Goal: Task Accomplishment & Management: Complete application form

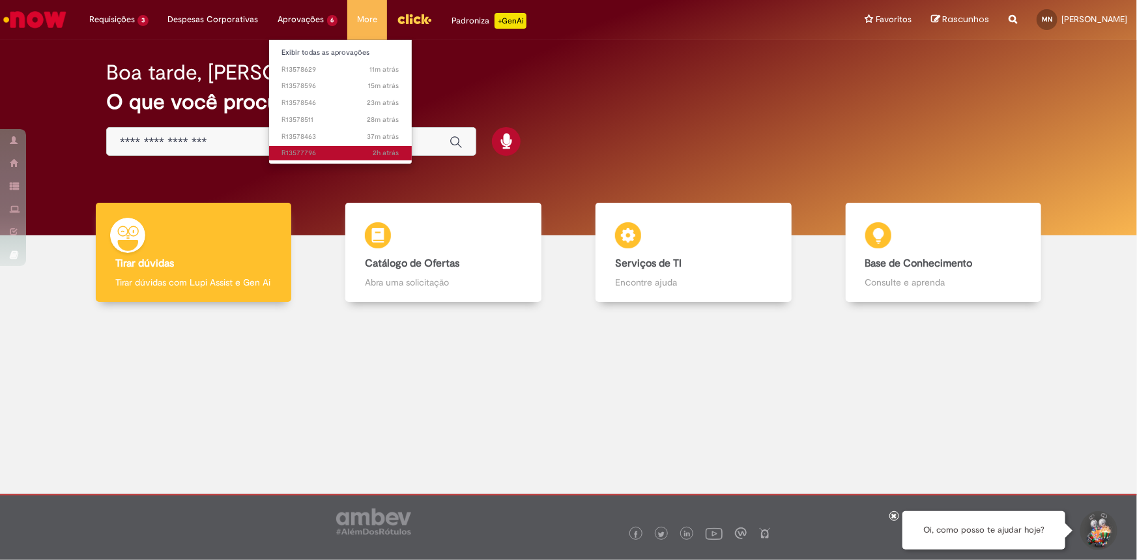
click at [325, 149] on span "2h atrás 2 horas atrás R13577796" at bounding box center [340, 153] width 117 height 10
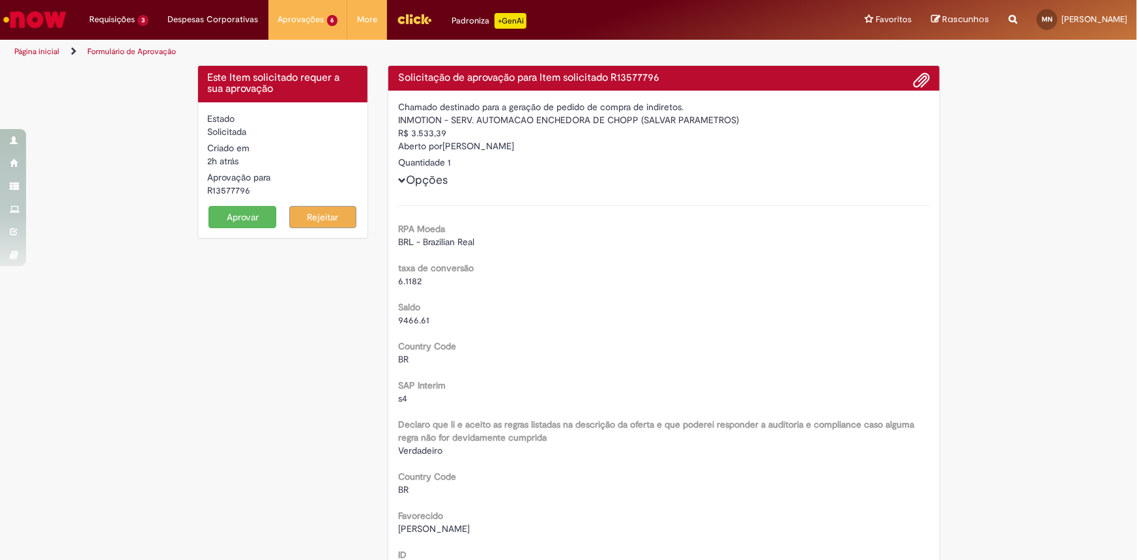
click at [225, 190] on div "R13577796" at bounding box center [283, 190] width 150 height 13
copy div "R13577796"
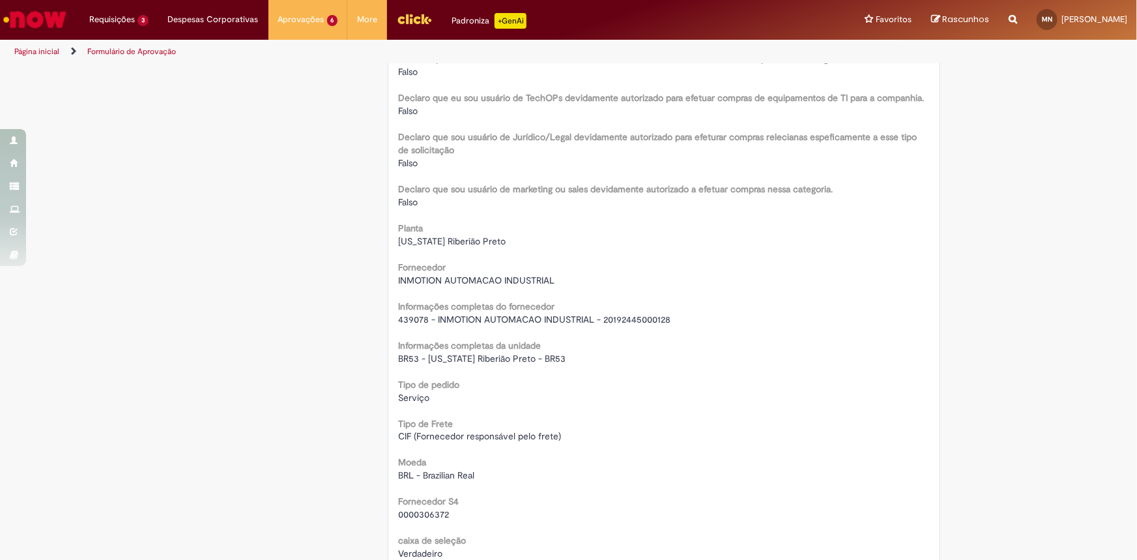
scroll to position [888, 0]
click at [465, 316] on span "439078 - INMOTION AUTOMACAO INDUSTRIAL - 20192445000128" at bounding box center [534, 318] width 272 height 12
copy div "439078 - INMOTION AUTOMACAO INDUSTRIAL - 20192445000128"
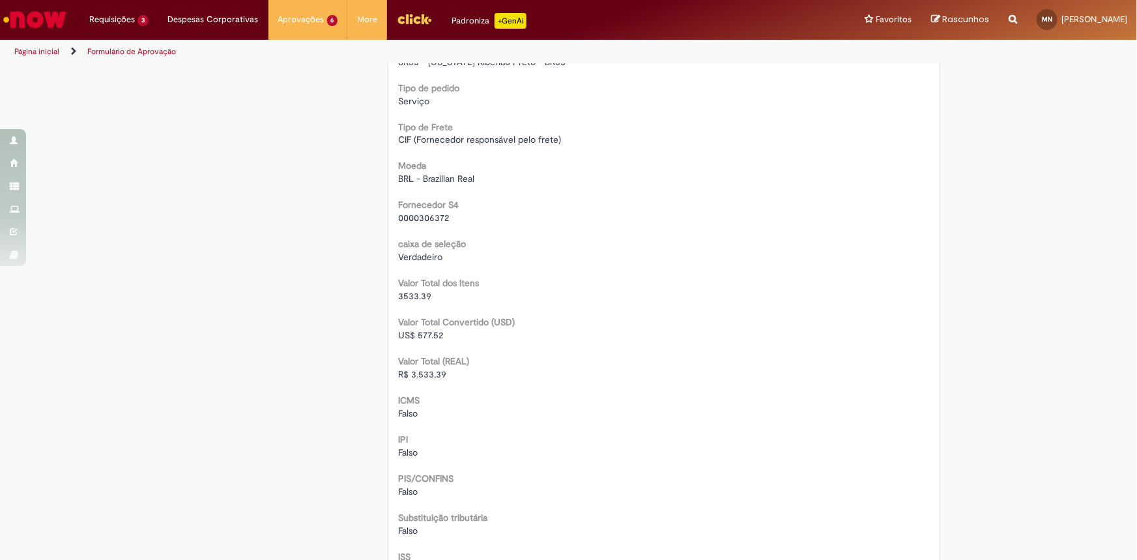
scroll to position [1184, 0]
click at [419, 371] on span "R$ 3.533,39" at bounding box center [422, 373] width 48 height 12
copy span "3.533,39"
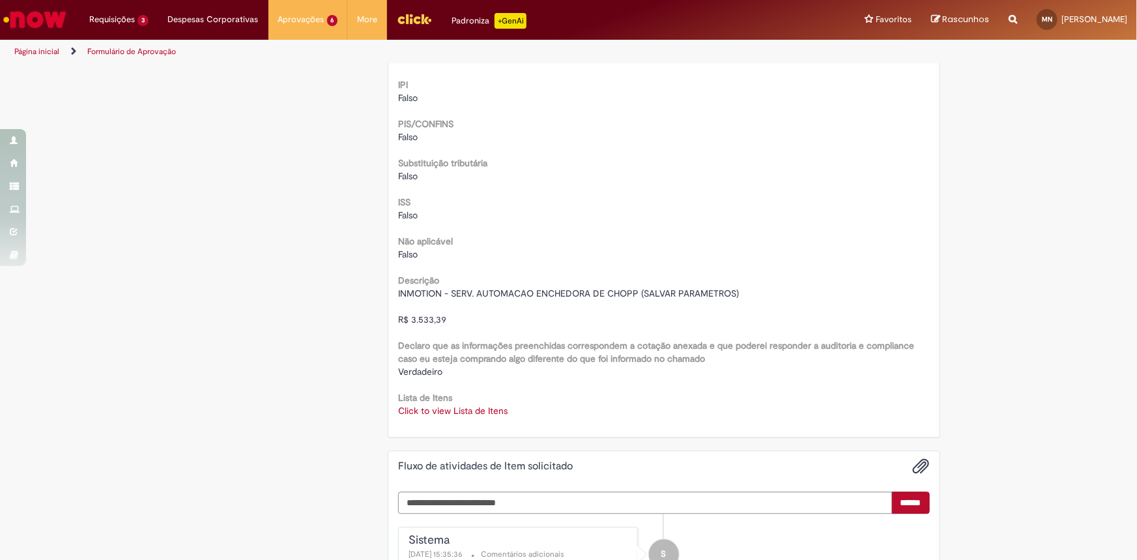
scroll to position [1540, 0]
click at [450, 406] on link "Click to view Lista de Itens" at bounding box center [452, 409] width 109 height 12
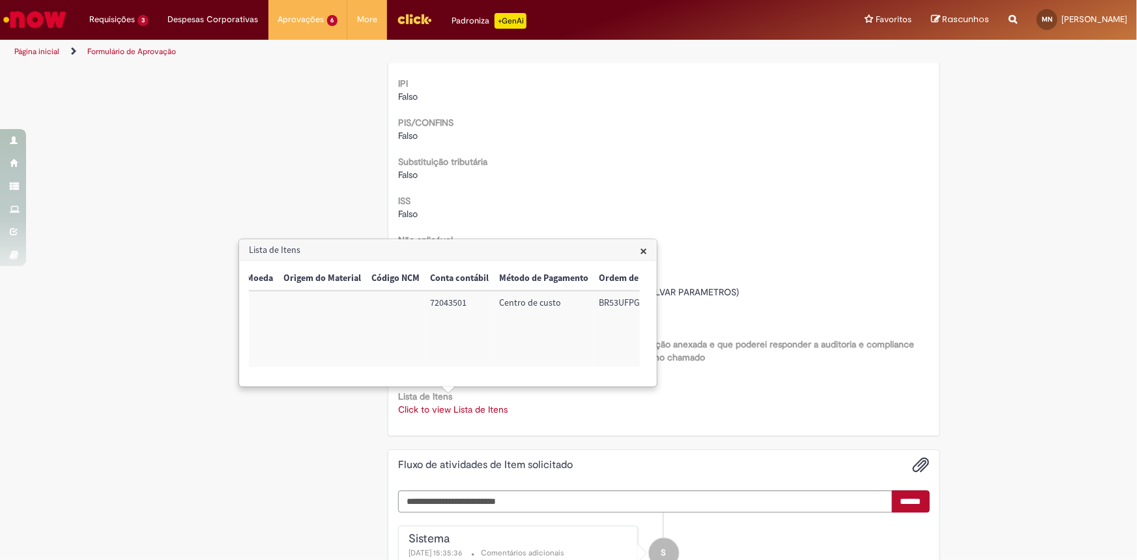
scroll to position [0, 542]
click at [421, 301] on td "72043501" at bounding box center [429, 329] width 69 height 76
copy td "72043501"
click at [602, 302] on td "BR53UFPG06" at bounding box center [605, 329] width 83 height 76
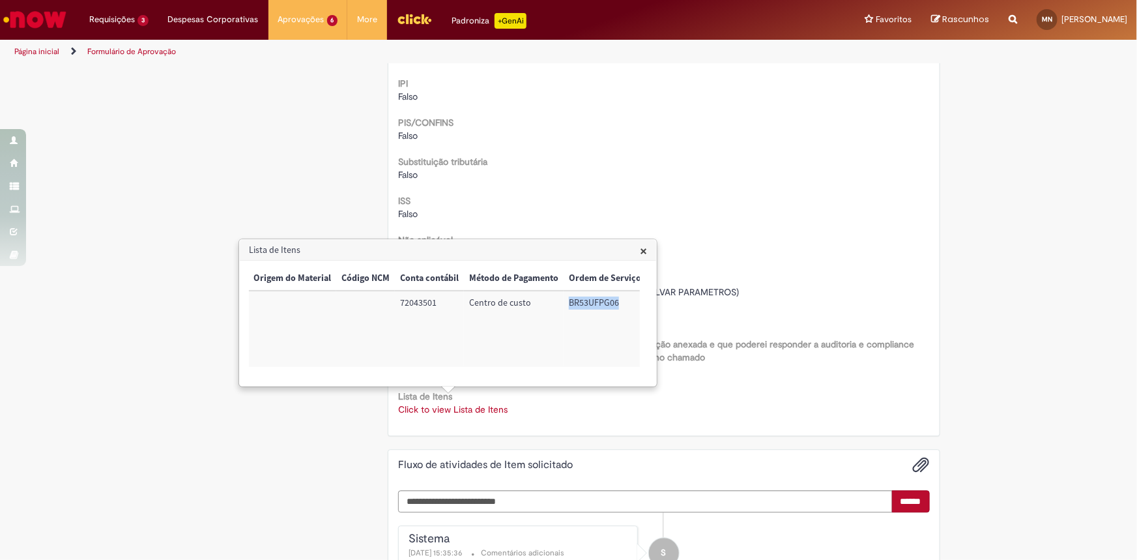
click at [602, 302] on td "BR53UFPG06" at bounding box center [605, 329] width 83 height 76
copy td "BR53UFPG06"
click at [641, 248] on span "×" at bounding box center [643, 251] width 7 height 18
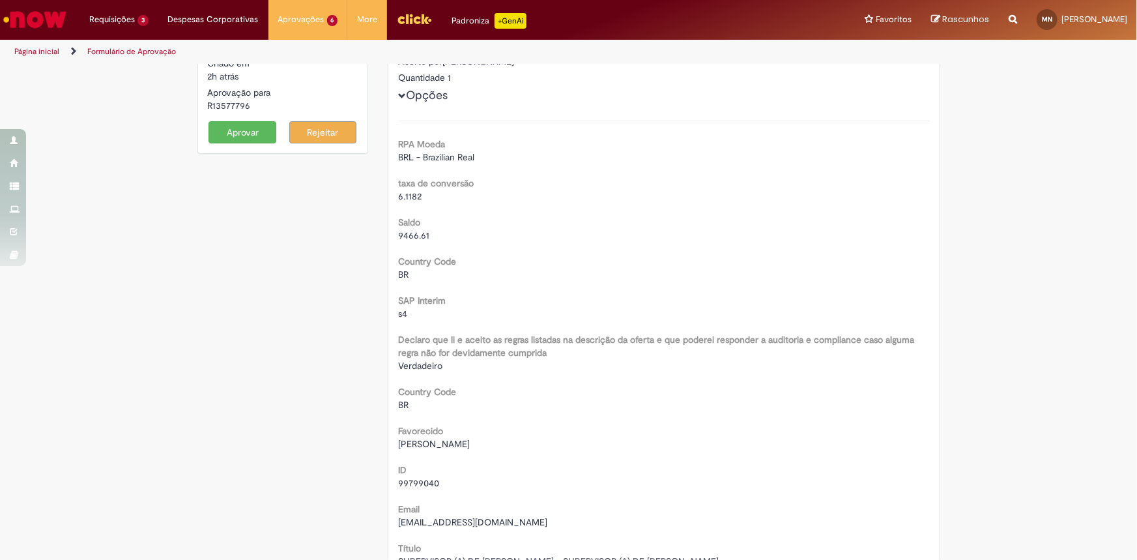
scroll to position [0, 0]
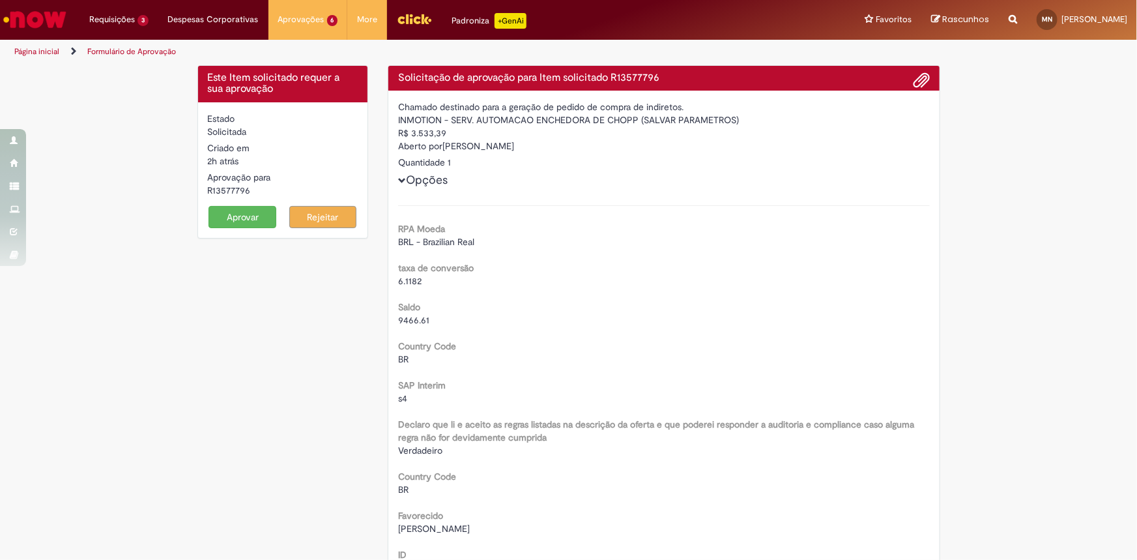
click at [242, 221] on button "Aprovar" at bounding box center [242, 217] width 68 height 22
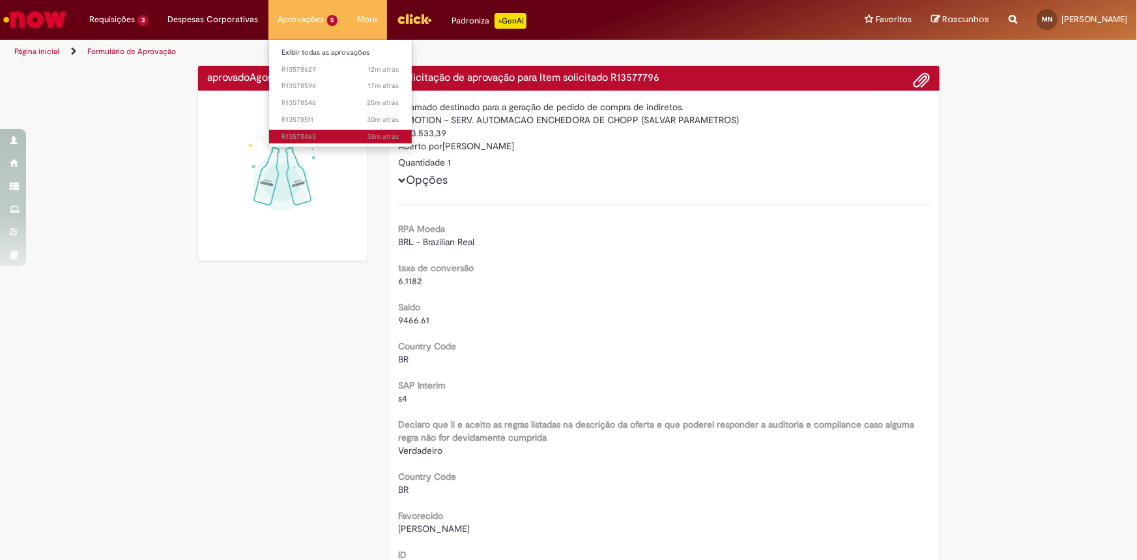
click at [336, 133] on span "38m atrás 38 minutos atrás R13578463" at bounding box center [340, 137] width 117 height 10
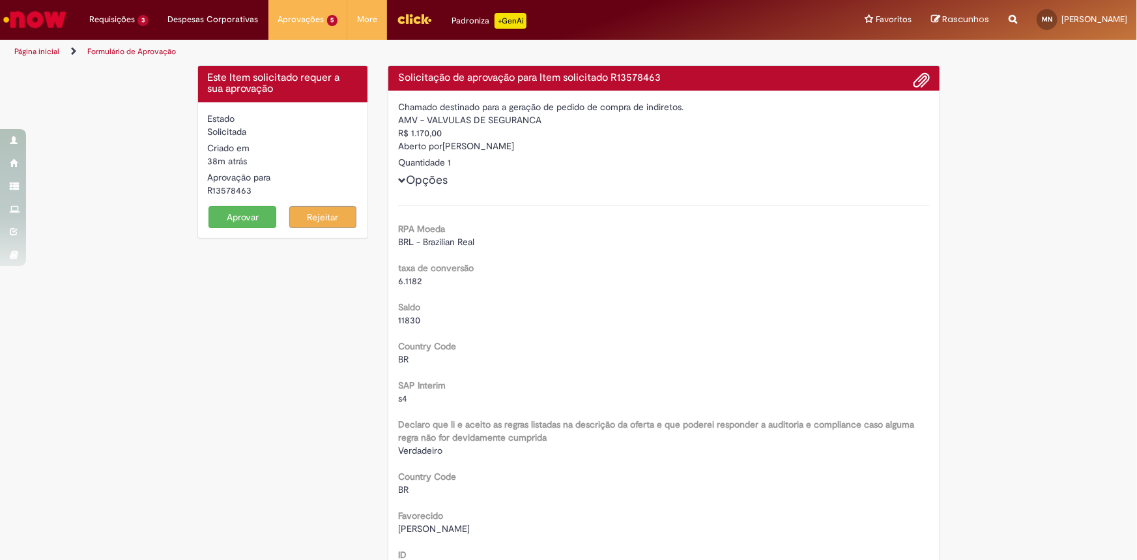
click at [222, 192] on div "R13578463" at bounding box center [283, 190] width 150 height 13
copy div "R13578463"
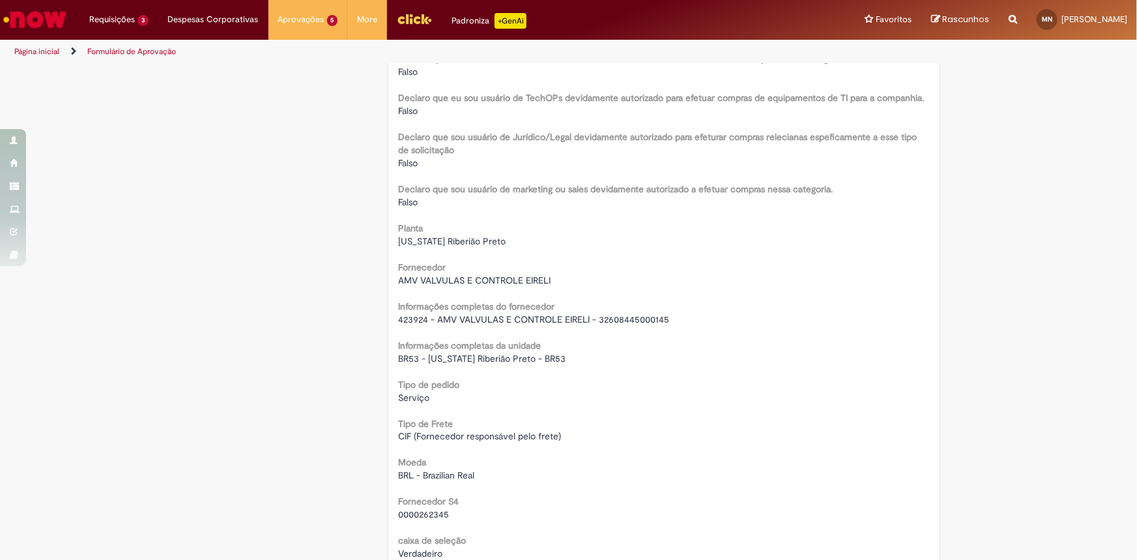
scroll to position [888, 0]
click at [483, 313] on span "423924 - AMV VALVULAS E CONTROLE EIRELI - 32608445000145" at bounding box center [533, 318] width 271 height 12
copy div "423924 - AMV VALVULAS E CONTROLE EIRELI - 32608445000145"
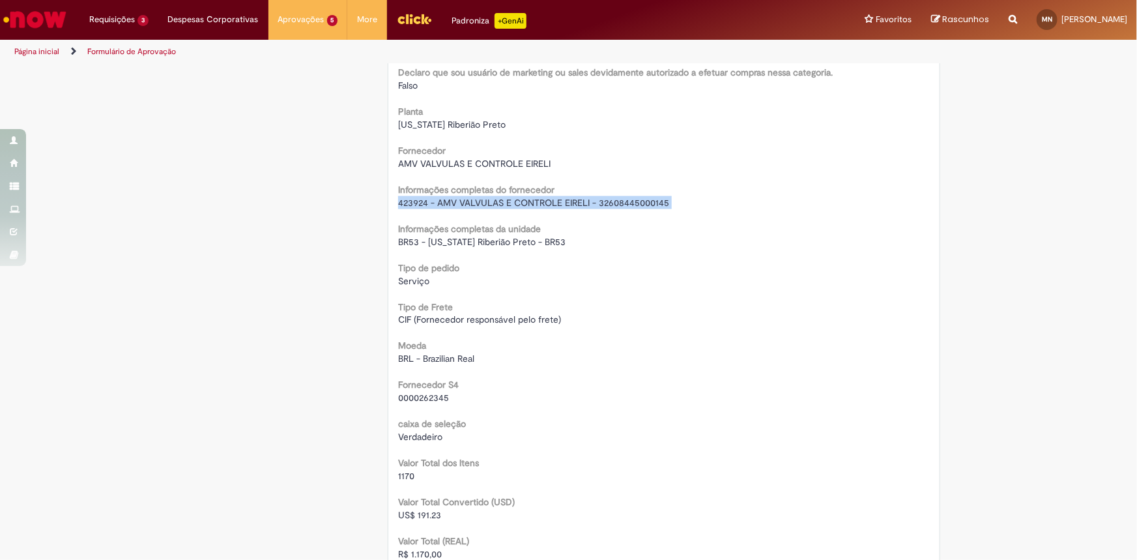
scroll to position [1125, 0]
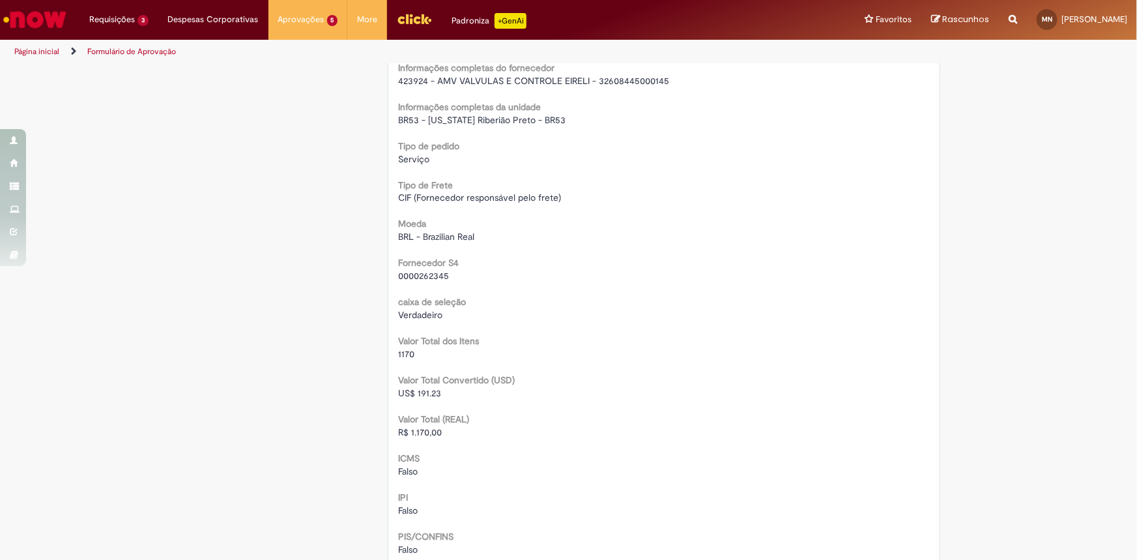
click at [420, 430] on span "R$ 1.170,00" at bounding box center [420, 433] width 44 height 12
copy span "1.170,00"
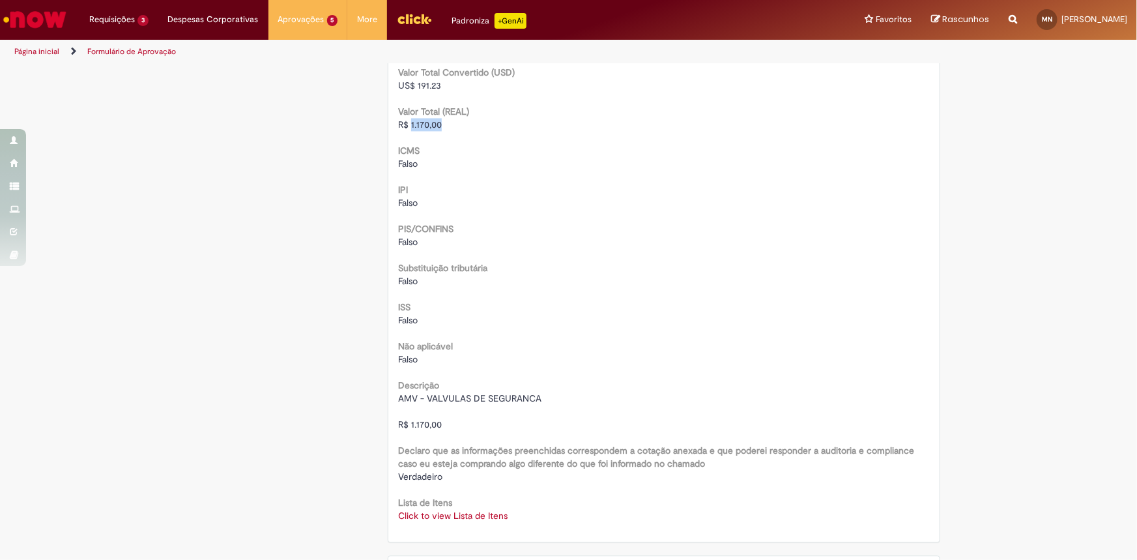
scroll to position [1540, 0]
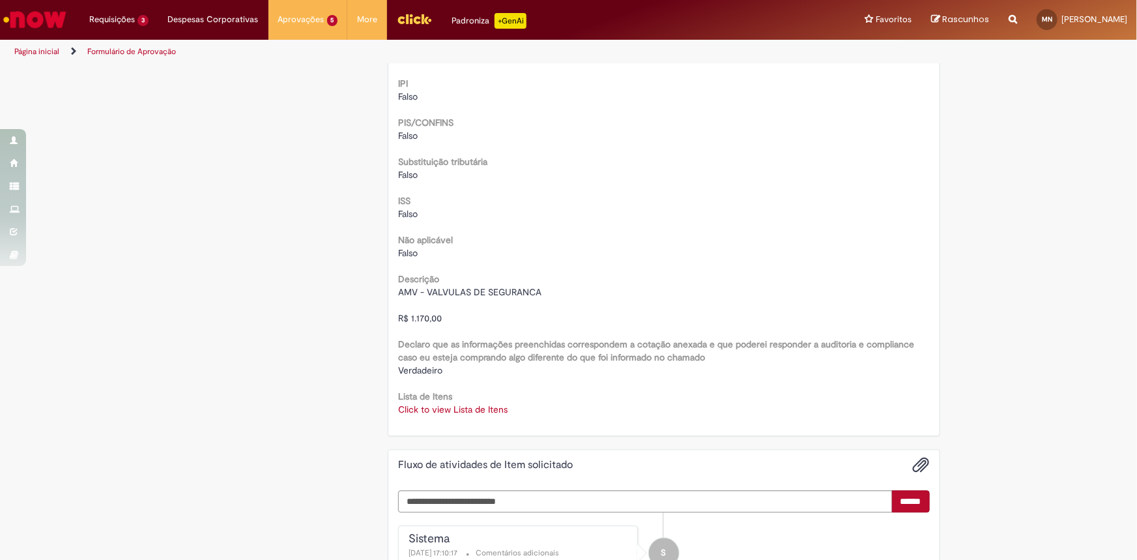
click at [493, 408] on link "Click to view Lista de Itens" at bounding box center [452, 409] width 109 height 12
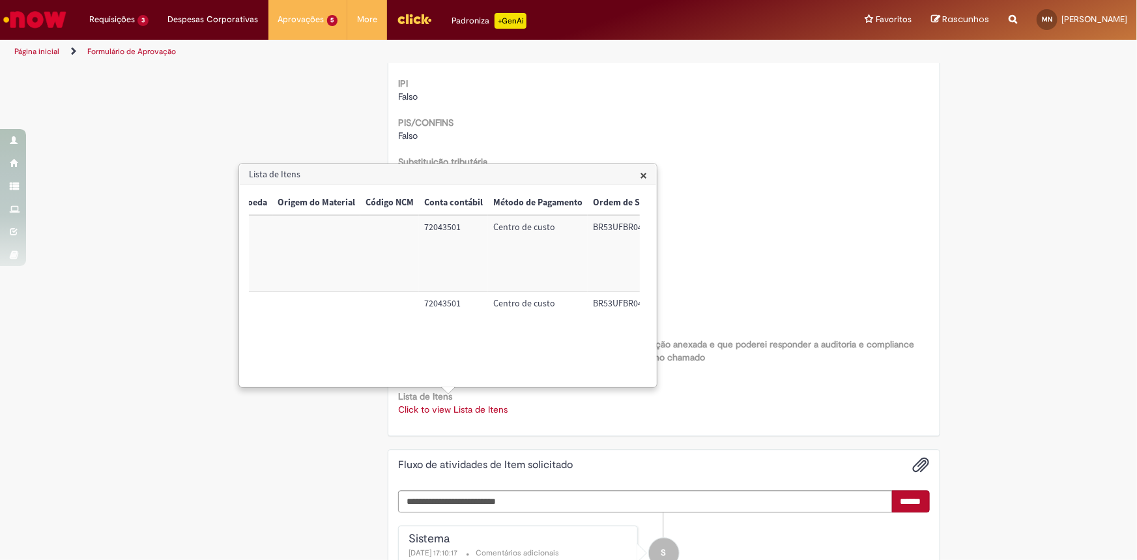
scroll to position [0, 539]
click at [424, 306] on td "72043501" at bounding box center [429, 330] width 69 height 76
copy td "72043501"
click at [579, 304] on td "BR53UFBR04" at bounding box center [605, 330] width 83 height 76
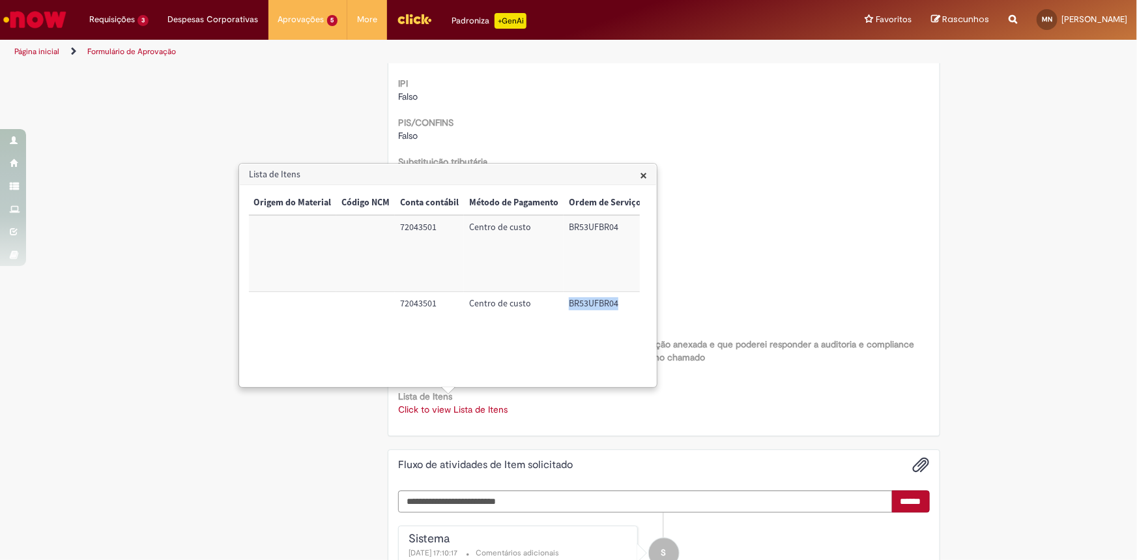
click at [579, 304] on td "BR53UFBR04" at bounding box center [605, 330] width 83 height 76
copy td "BR53UFBR04"
click at [644, 175] on span "×" at bounding box center [643, 175] width 7 height 18
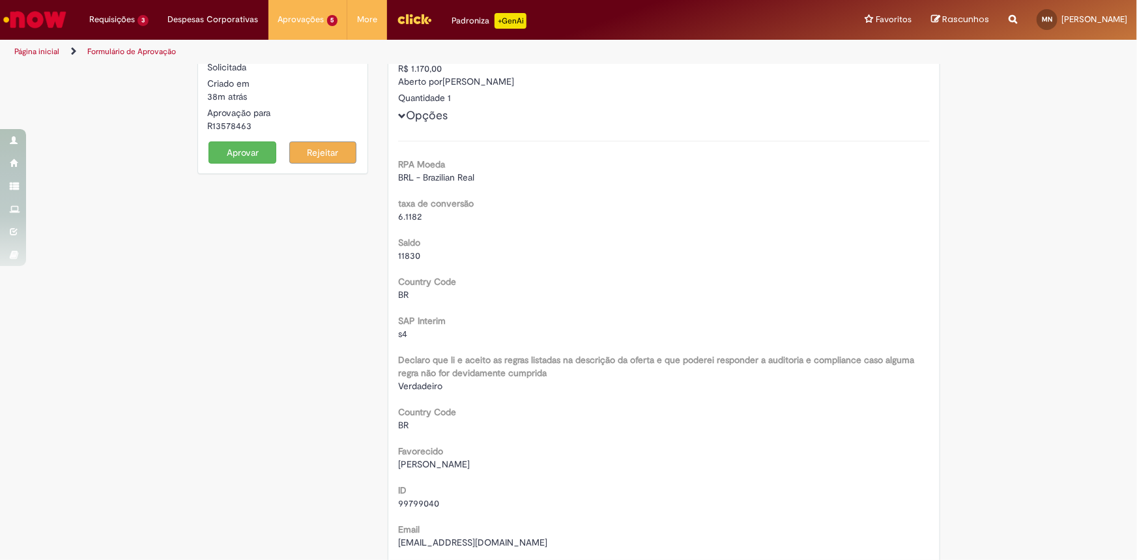
scroll to position [0, 0]
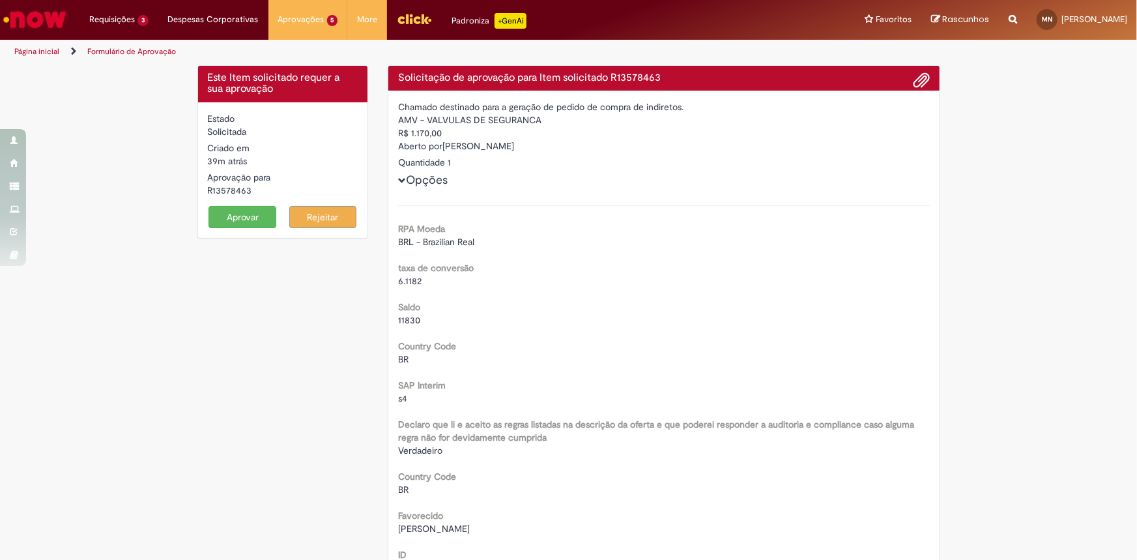
click at [241, 218] on button "Aprovar" at bounding box center [242, 217] width 68 height 22
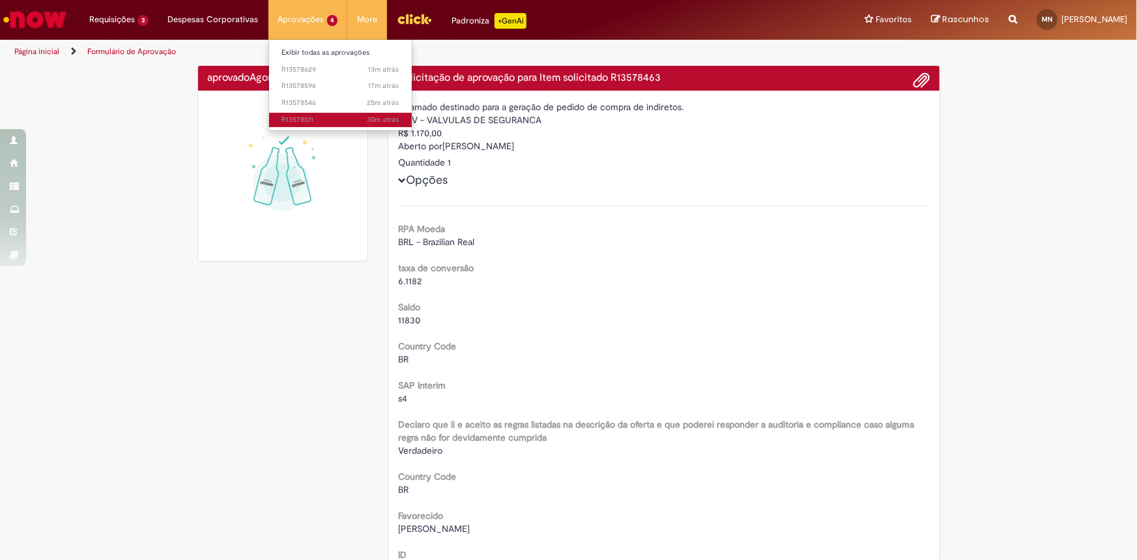
click at [319, 113] on link "30m atrás 30 minutos atrás R13578511" at bounding box center [340, 120] width 143 height 14
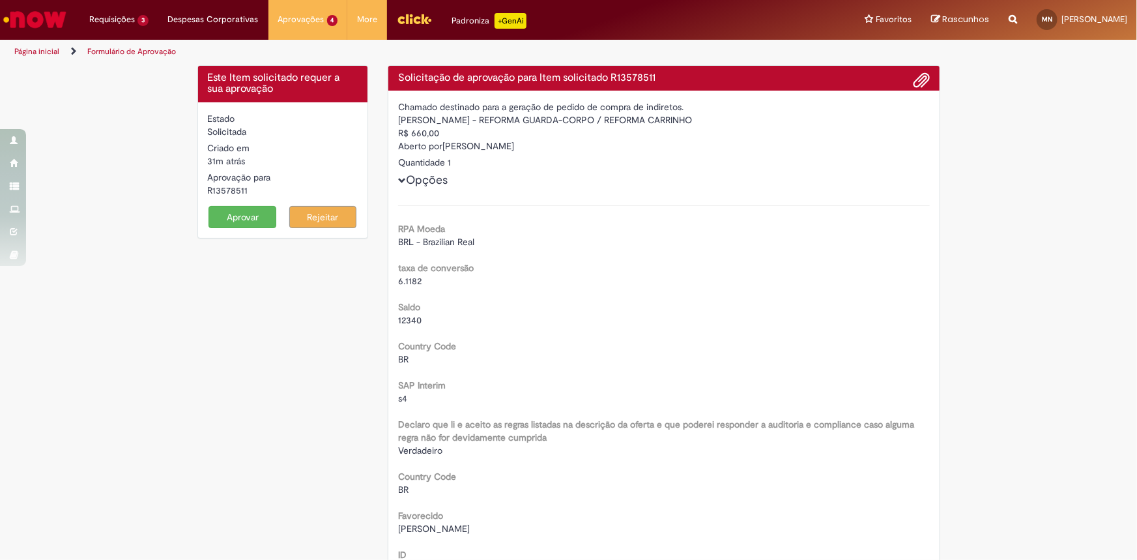
click at [229, 192] on div "R13578511" at bounding box center [283, 190] width 150 height 13
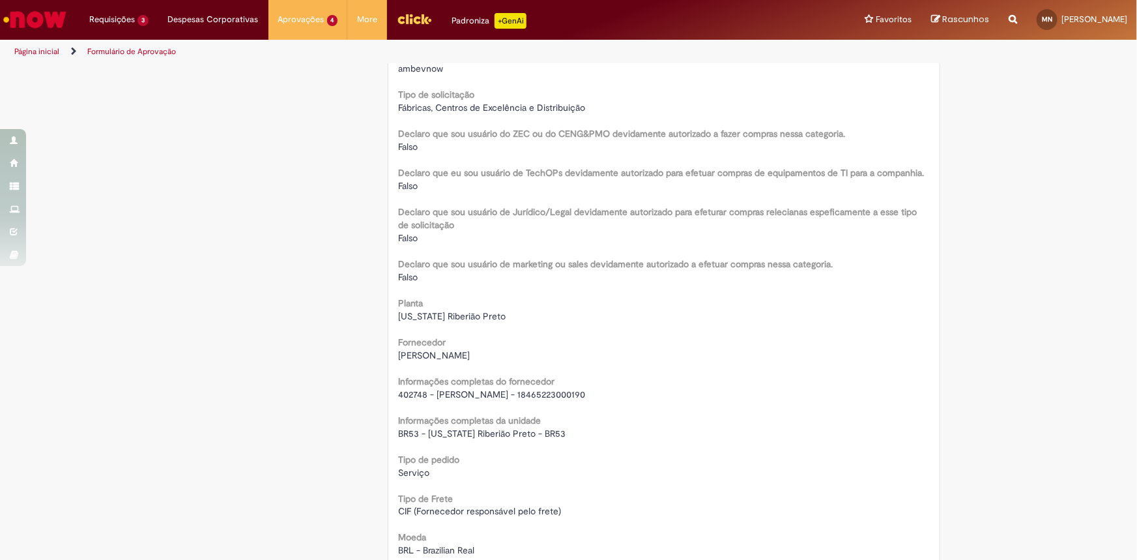
scroll to position [888, 0]
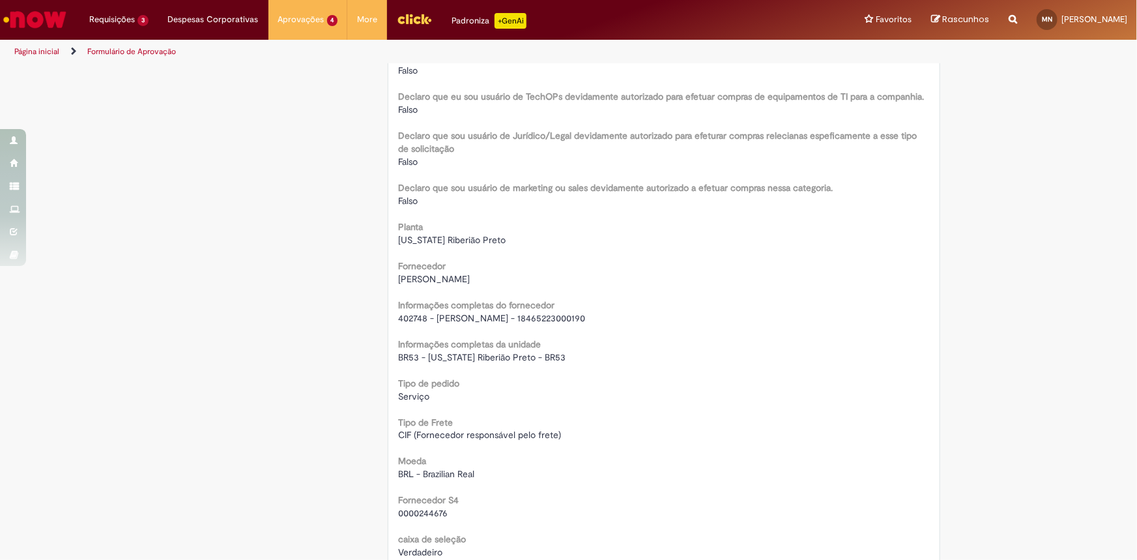
click at [463, 319] on span "402748 - [PERSON_NAME] - 18465223000190" at bounding box center [491, 318] width 187 height 12
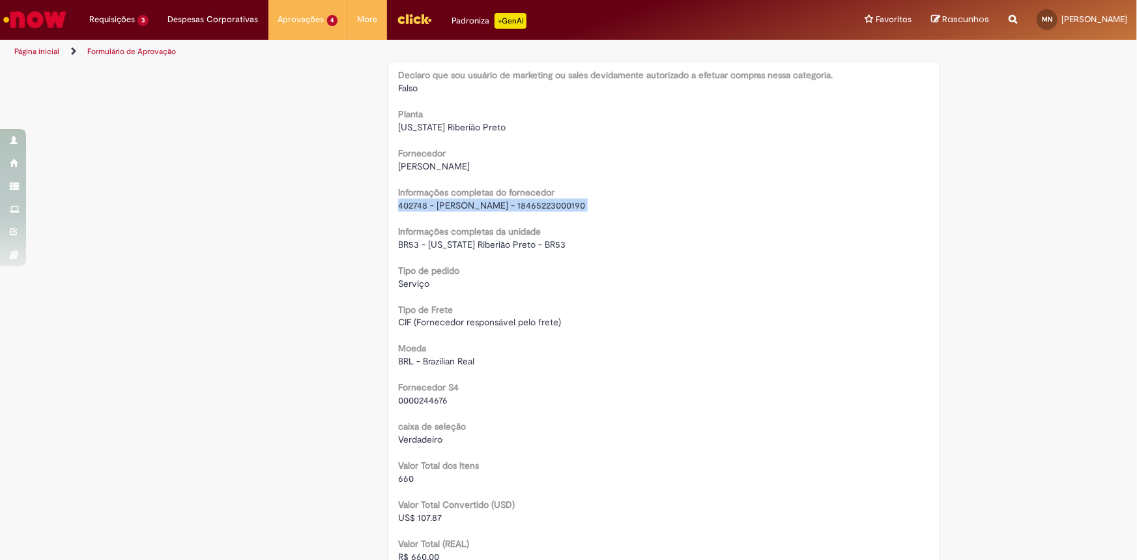
scroll to position [1125, 0]
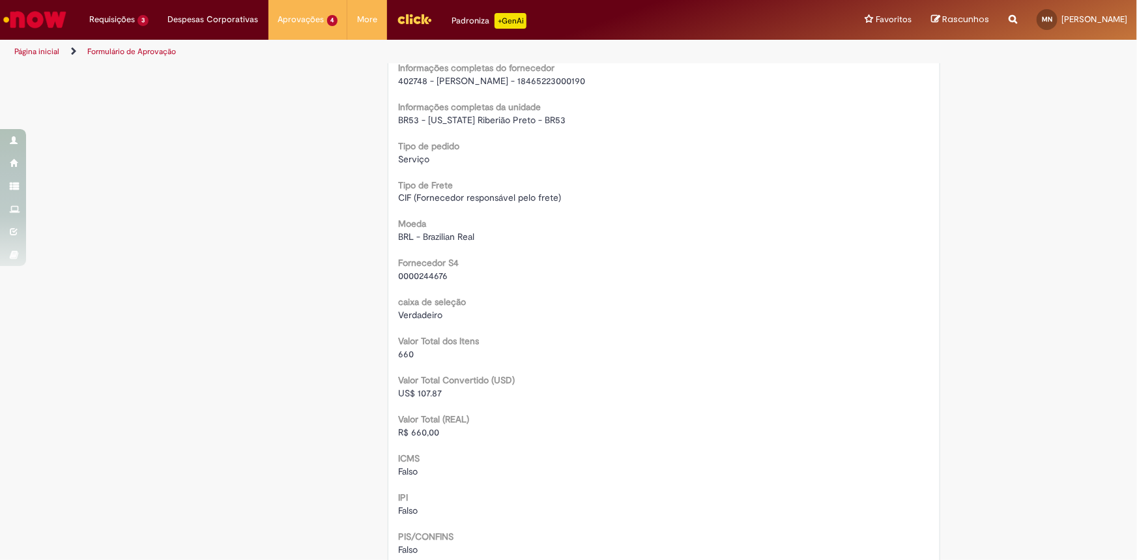
click at [420, 433] on span "R$ 660,00" at bounding box center [418, 433] width 41 height 12
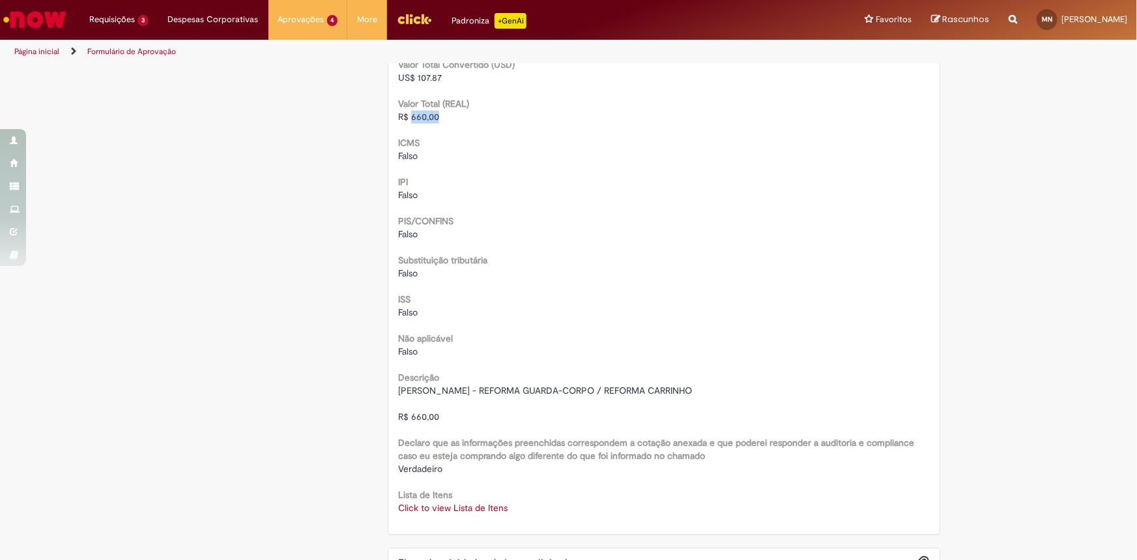
scroll to position [1540, 0]
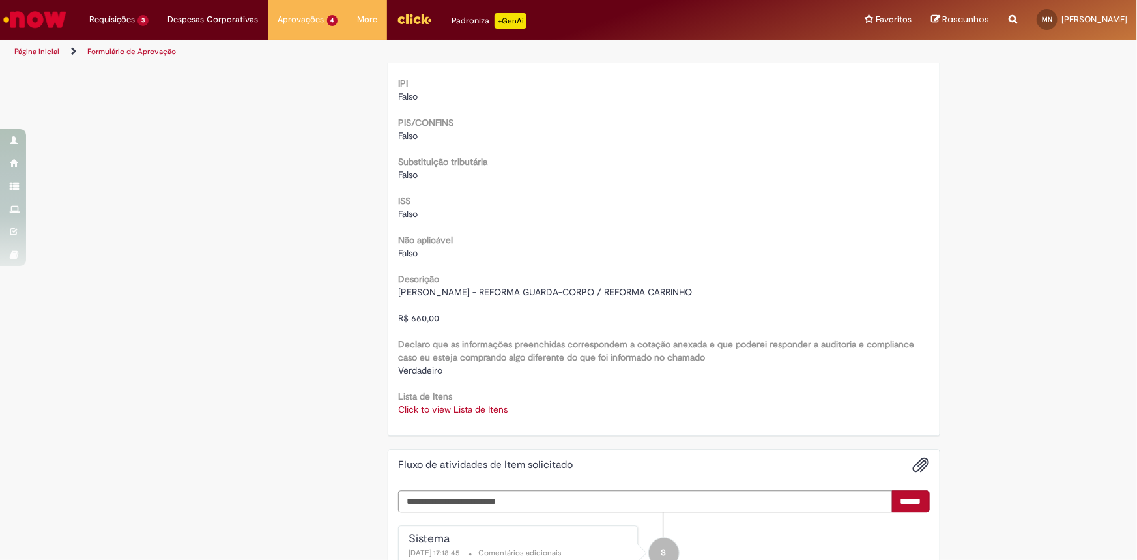
click at [431, 407] on link "Click to view Lista de Itens" at bounding box center [452, 409] width 109 height 12
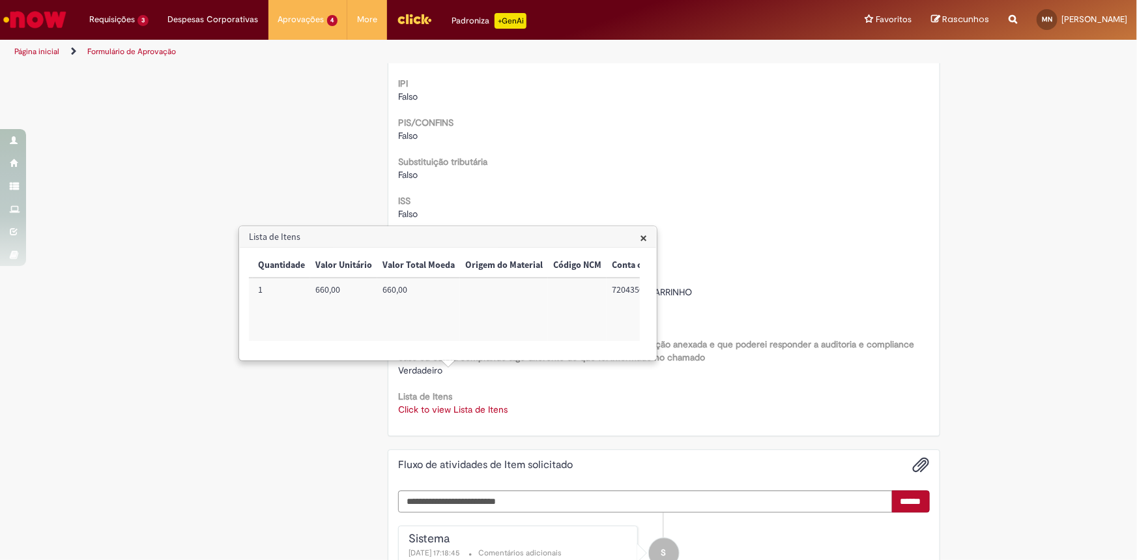
scroll to position [0, 531]
click at [417, 287] on td "72043501" at bounding box center [451, 309] width 69 height 63
click at [587, 291] on td "BR53LLG115" at bounding box center [627, 309] width 83 height 63
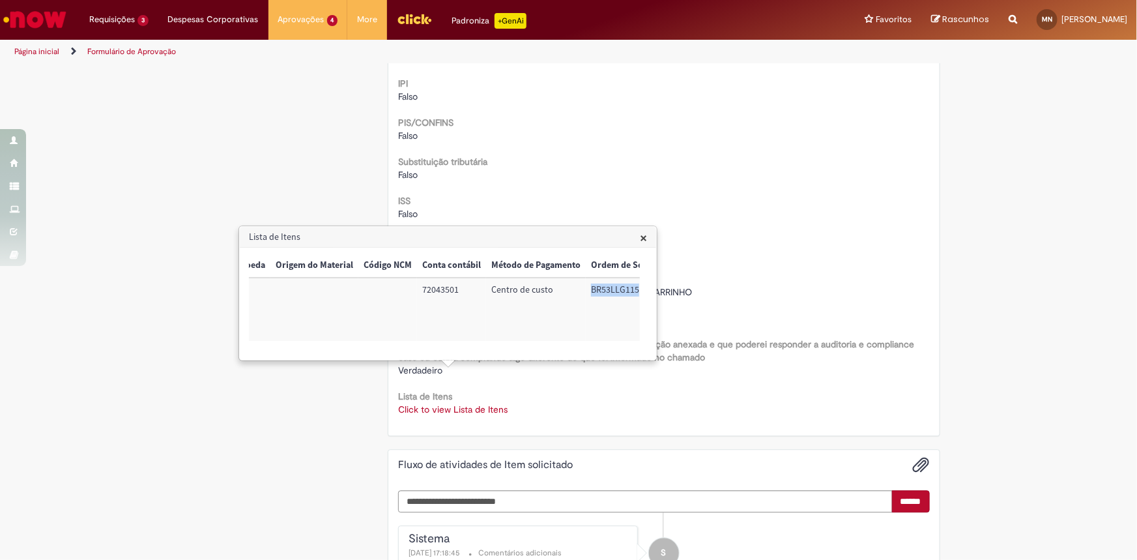
drag, startPoint x: 643, startPoint y: 240, endPoint x: 501, endPoint y: 240, distance: 142.0
click at [642, 240] on span "×" at bounding box center [643, 238] width 7 height 18
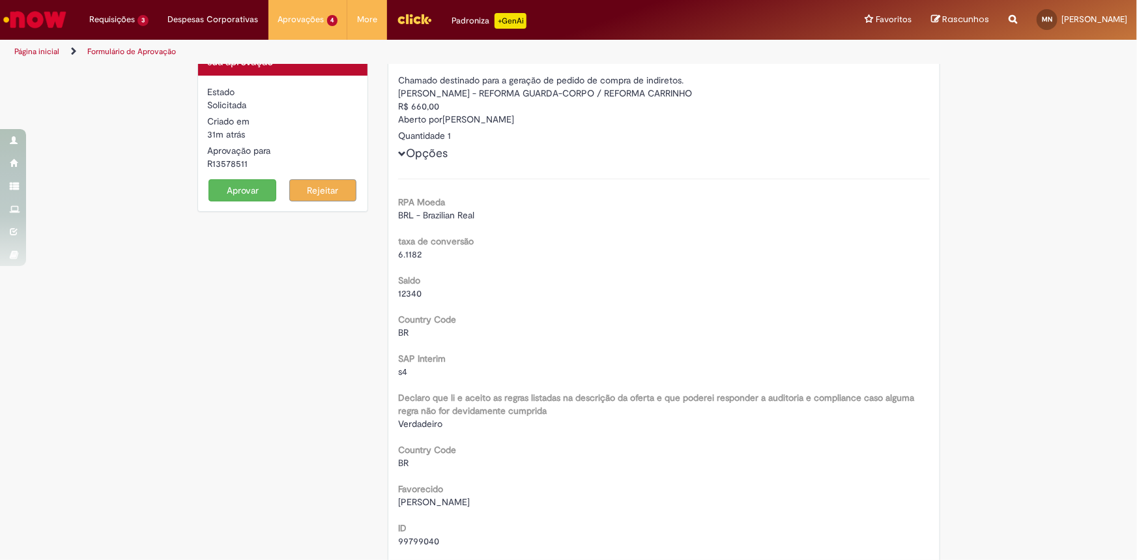
scroll to position [0, 0]
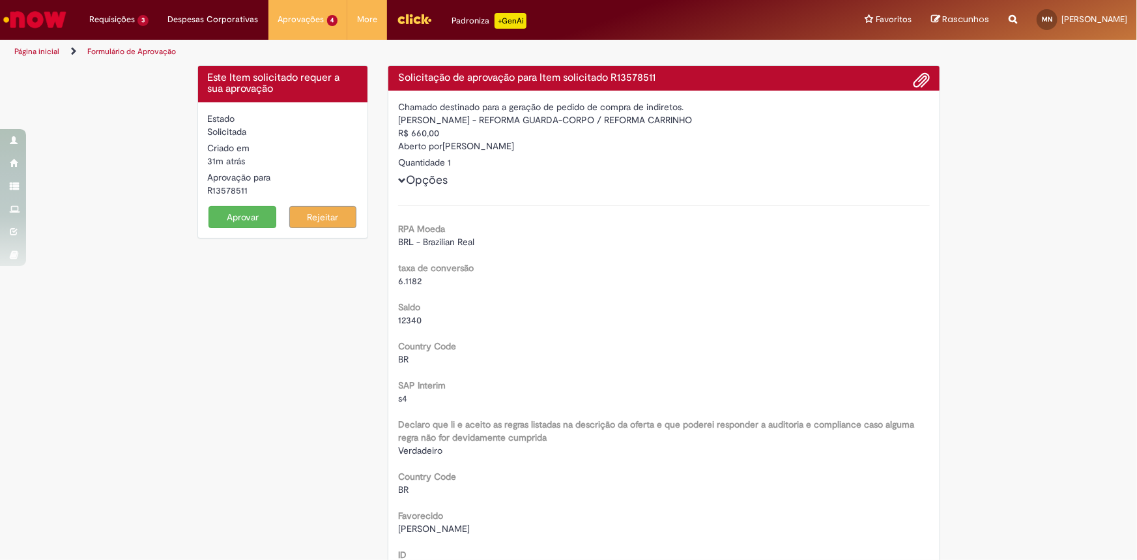
click at [232, 224] on button "Aprovar" at bounding box center [242, 217] width 68 height 22
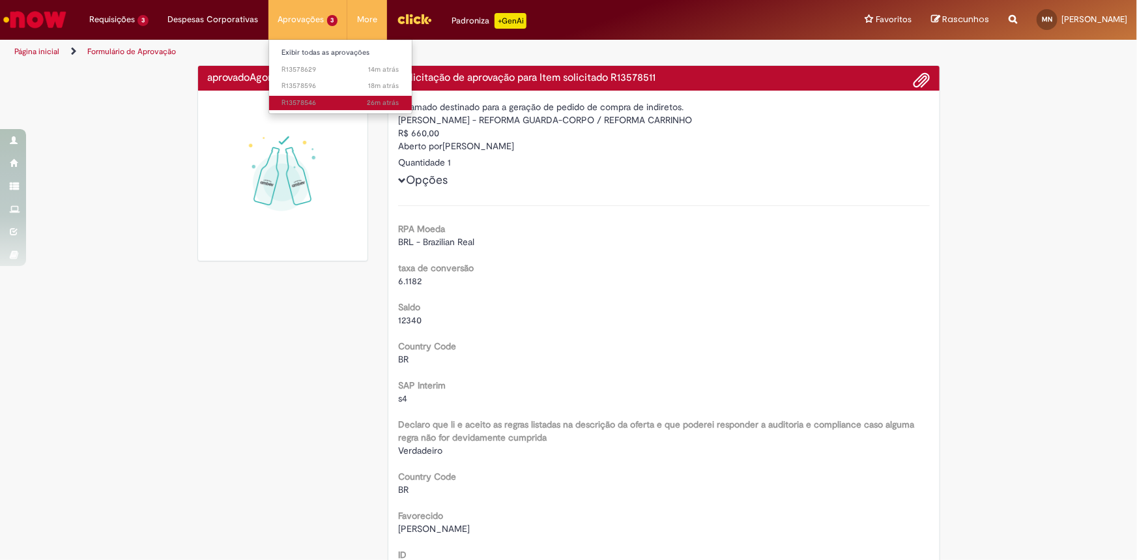
click at [315, 104] on span "26m atrás 26 minutos atrás R13578546" at bounding box center [340, 103] width 117 height 10
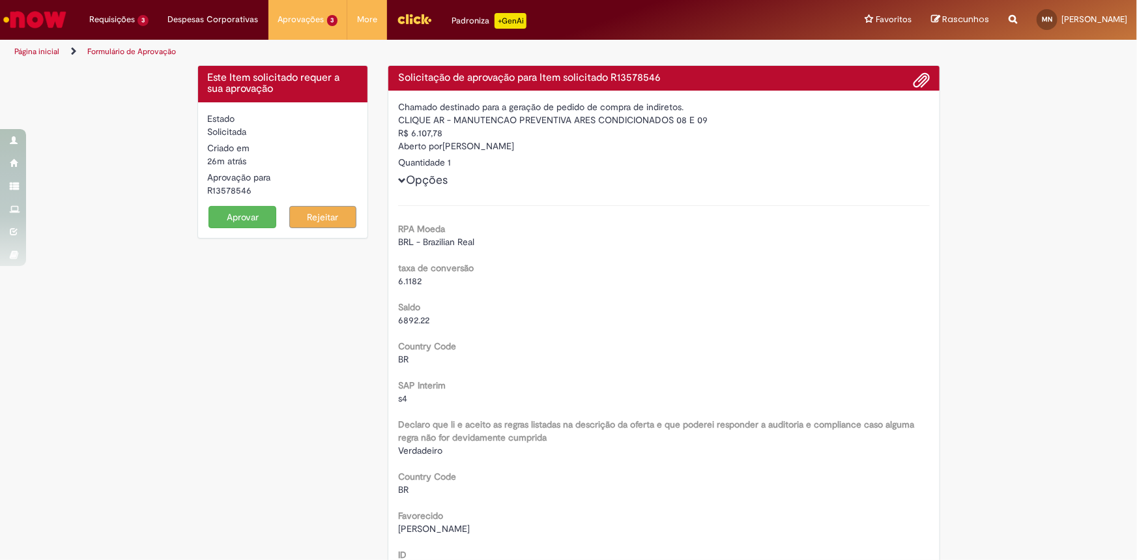
click at [238, 189] on div "R13578546" at bounding box center [283, 190] width 150 height 13
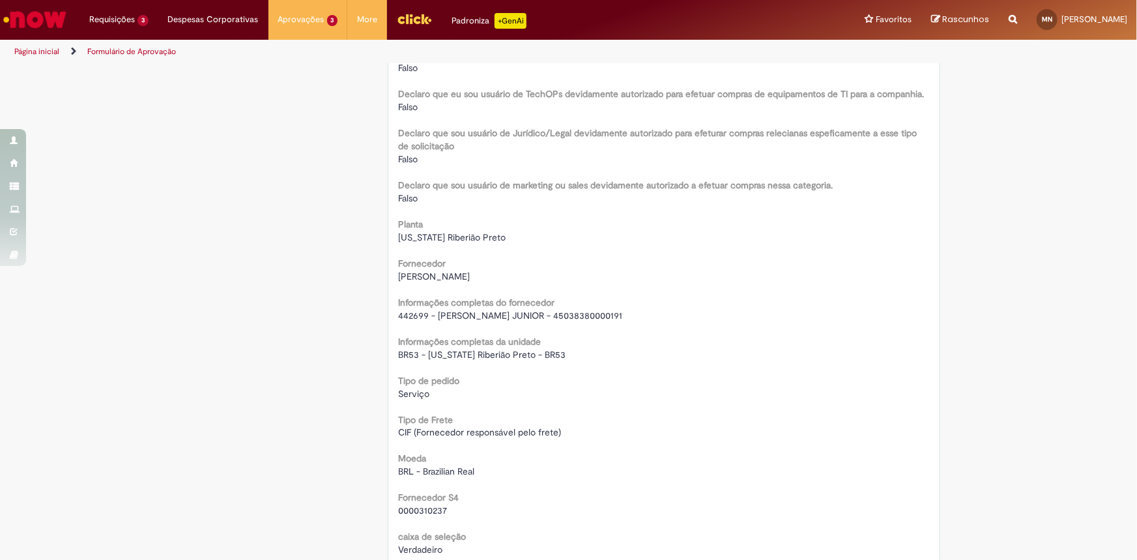
scroll to position [1007, 0]
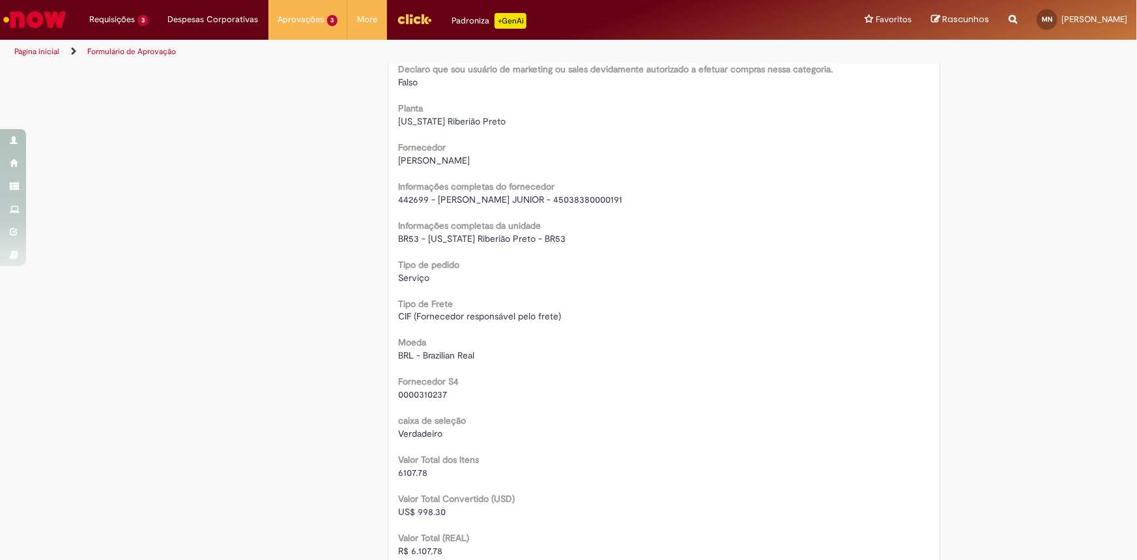
click at [483, 197] on span "442699 - [PERSON_NAME] JUNIOR - 45038380000191" at bounding box center [510, 199] width 224 height 12
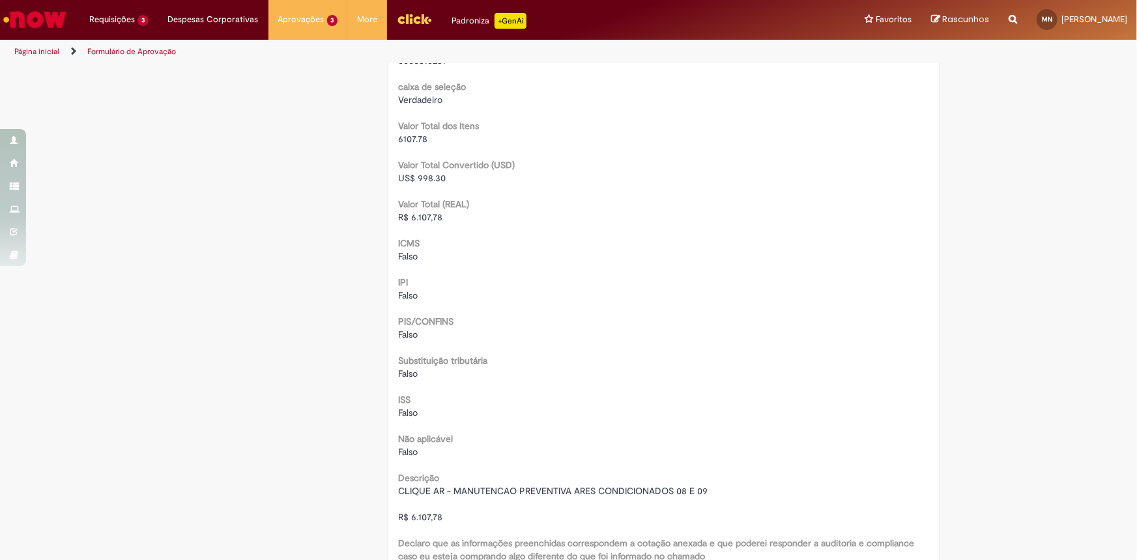
scroll to position [1362, 0]
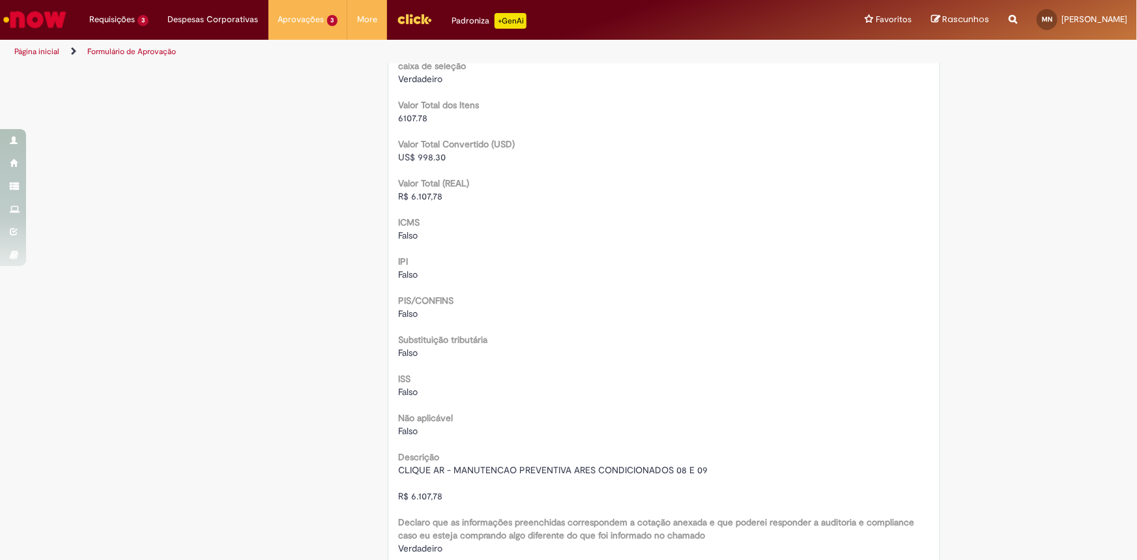
click at [425, 192] on span "R$ 6.107,78" at bounding box center [420, 196] width 44 height 12
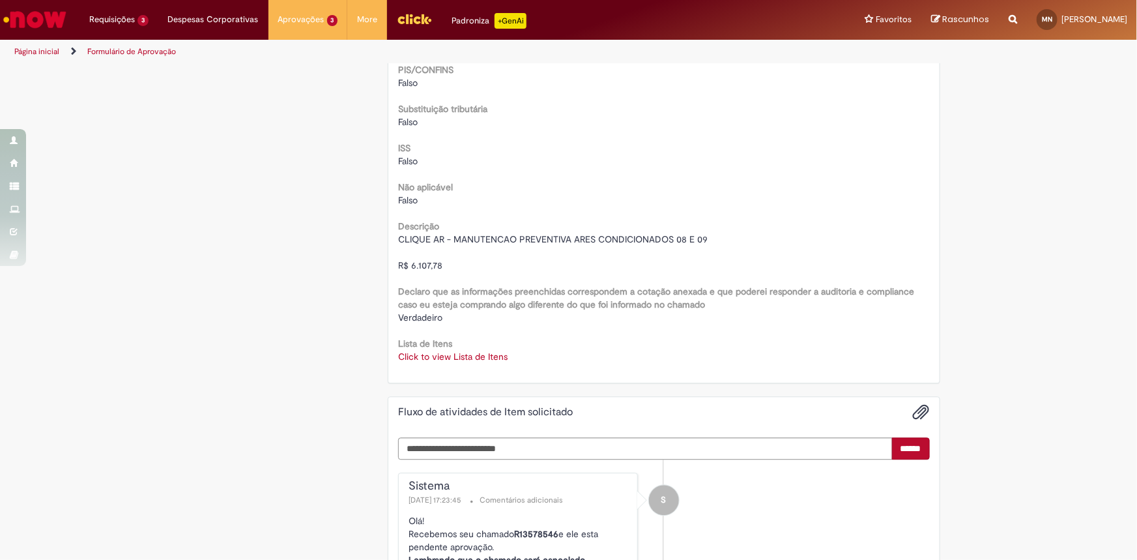
scroll to position [1599, 0]
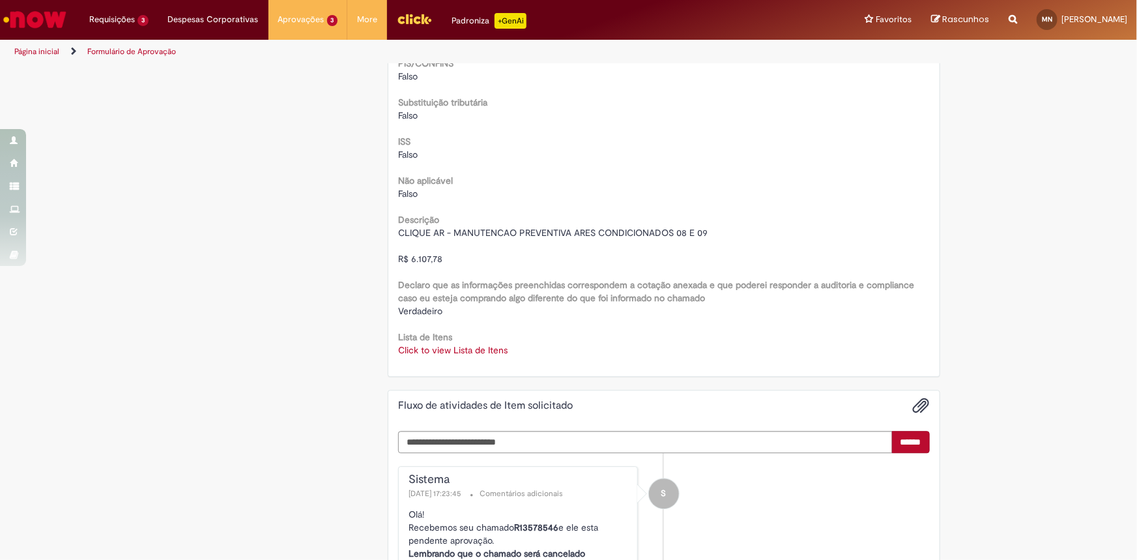
click at [427, 351] on link "Click to view Lista de Itens" at bounding box center [452, 350] width 109 height 12
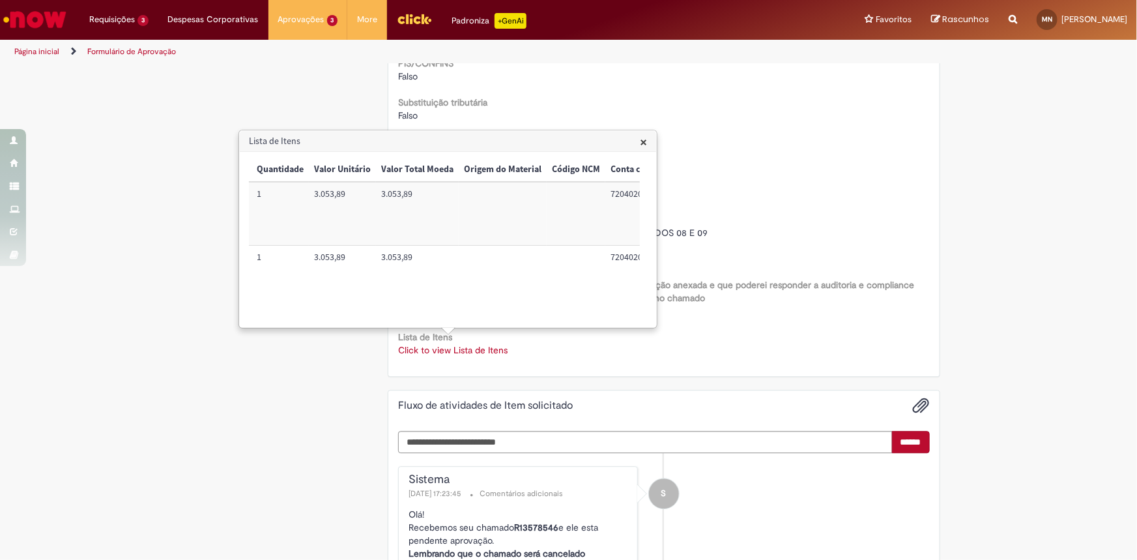
scroll to position [0, 551]
click at [423, 255] on td "72040201" at bounding box center [429, 277] width 69 height 63
click at [592, 253] on td "BR53UPMT01" at bounding box center [605, 277] width 83 height 63
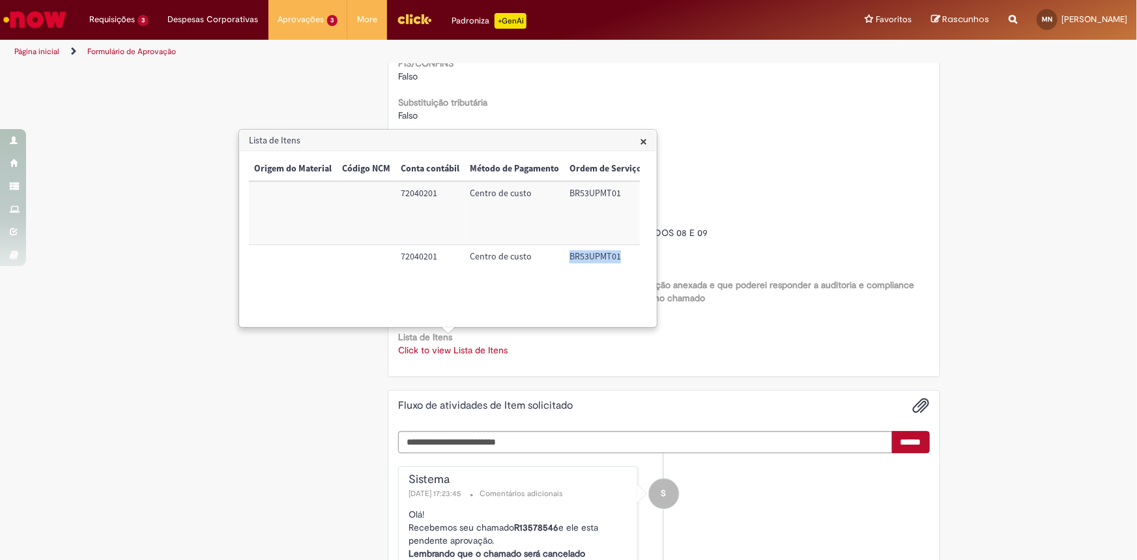
click at [644, 143] on span "×" at bounding box center [643, 141] width 7 height 18
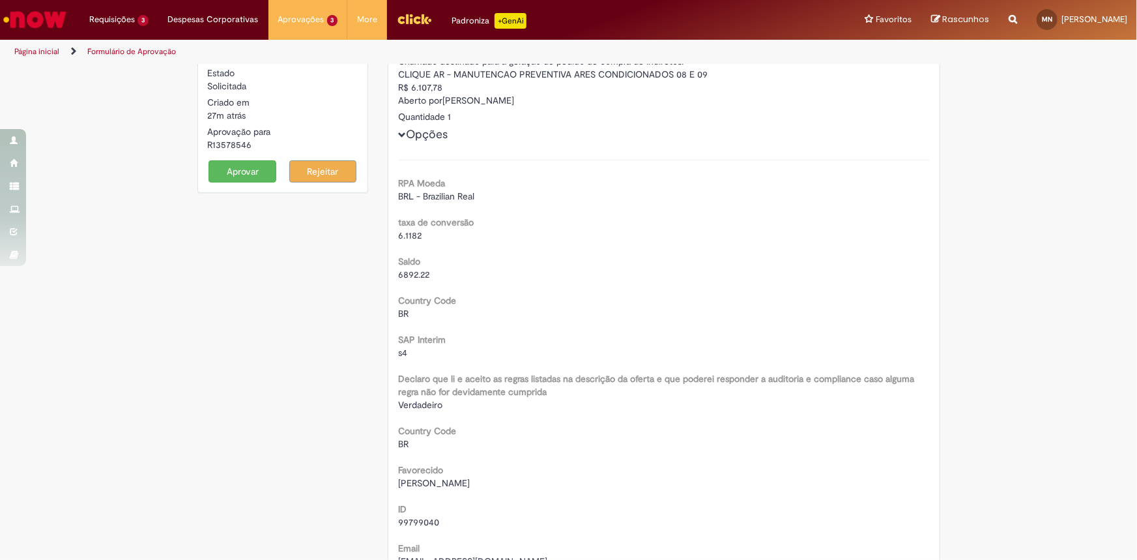
scroll to position [0, 0]
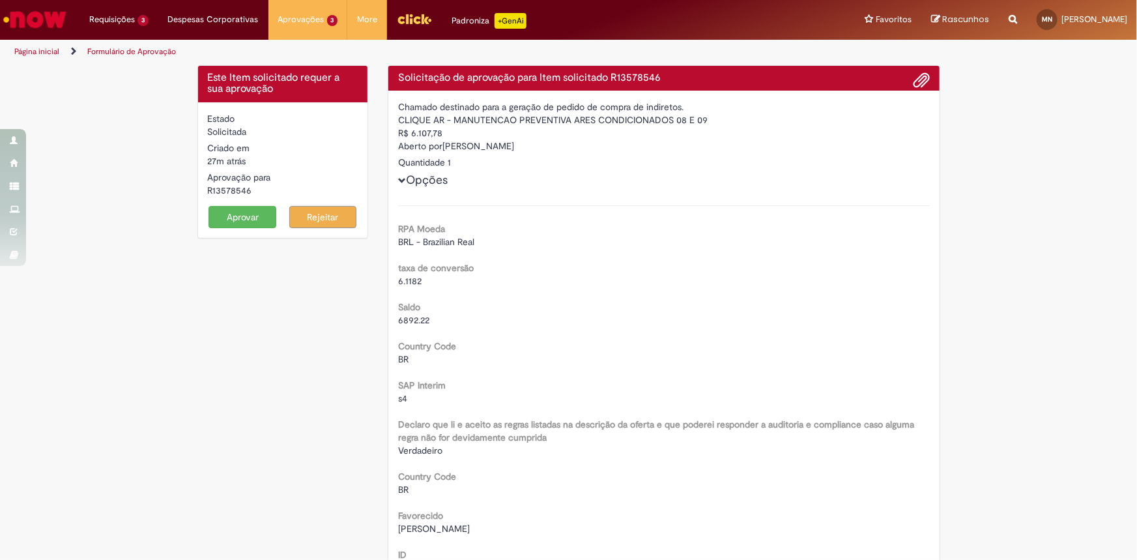
click at [227, 220] on button "Aprovar" at bounding box center [242, 217] width 68 height 22
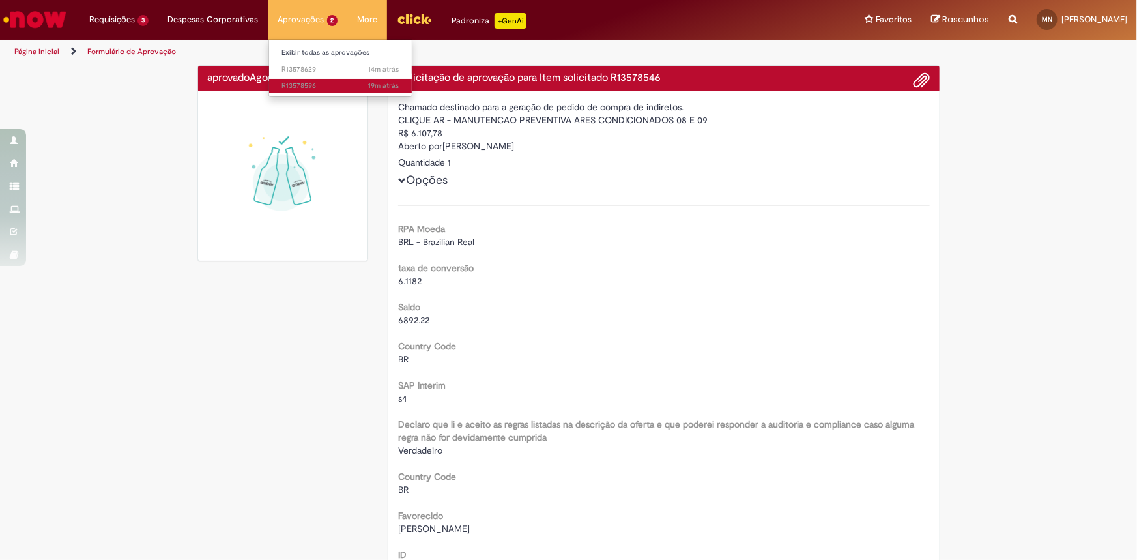
click at [315, 87] on span "19m atrás 19 minutos atrás R13578596" at bounding box center [340, 86] width 117 height 10
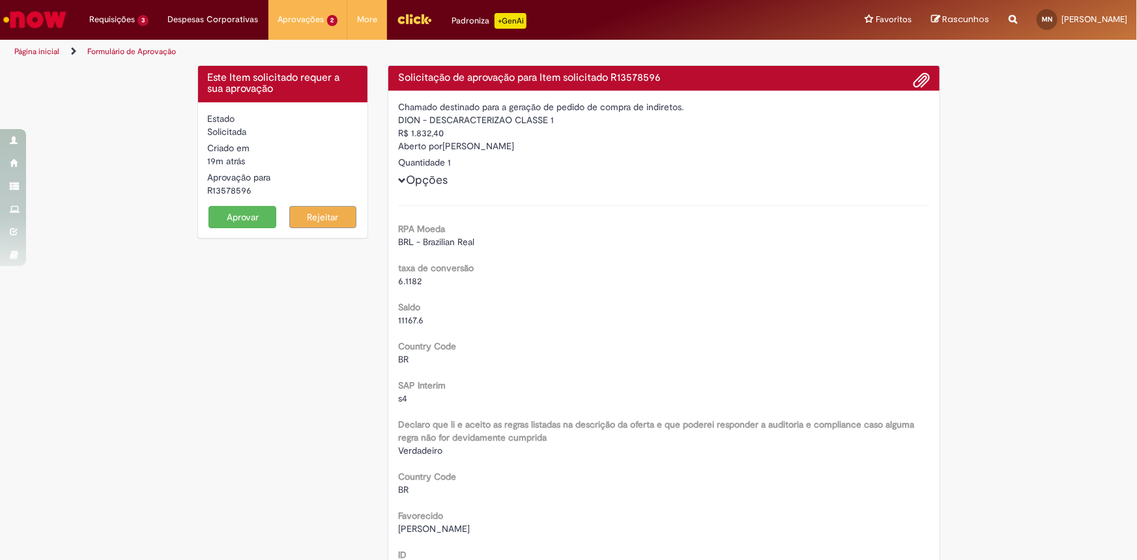
click at [227, 190] on div "R13578596" at bounding box center [283, 190] width 150 height 13
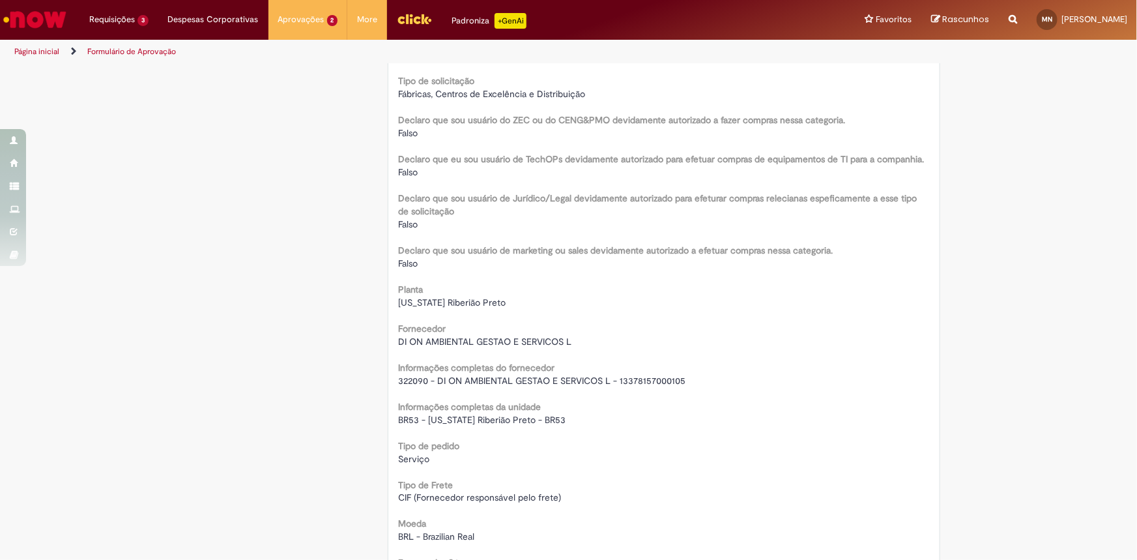
scroll to position [947, 0]
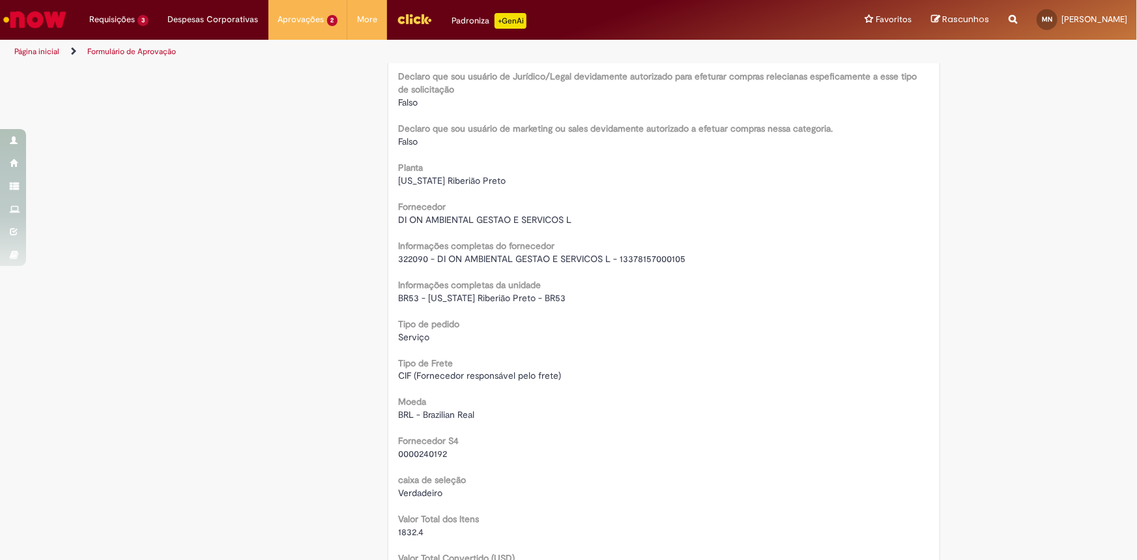
click at [491, 260] on span "322090 - DI ON AMBIENTAL GESTAO E SERVICOS L - 13378157000105" at bounding box center [541, 259] width 287 height 12
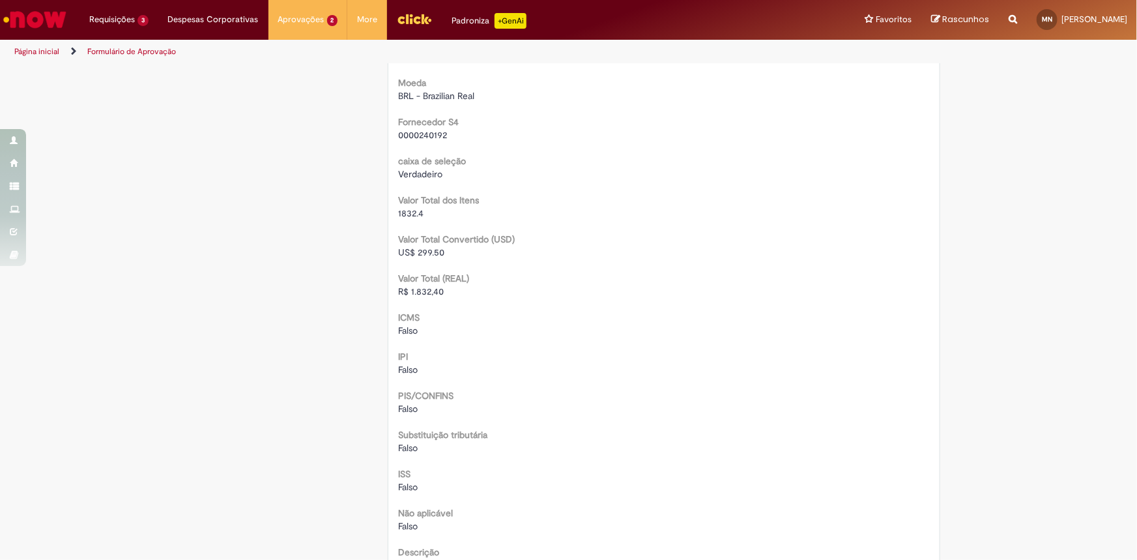
scroll to position [1362, 0]
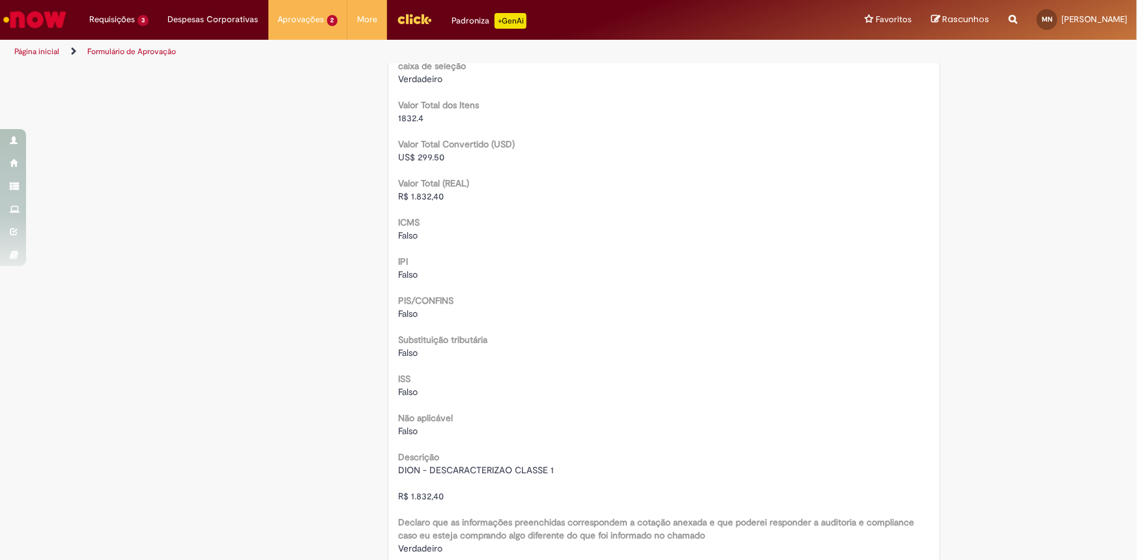
click at [415, 195] on span "R$ 1.832,40" at bounding box center [421, 196] width 46 height 12
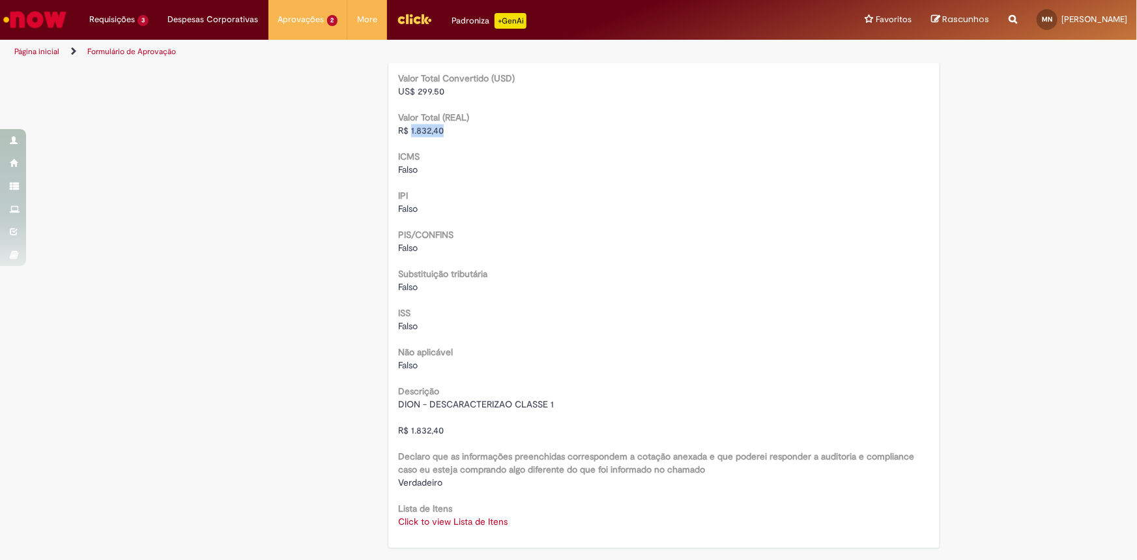
scroll to position [1599, 0]
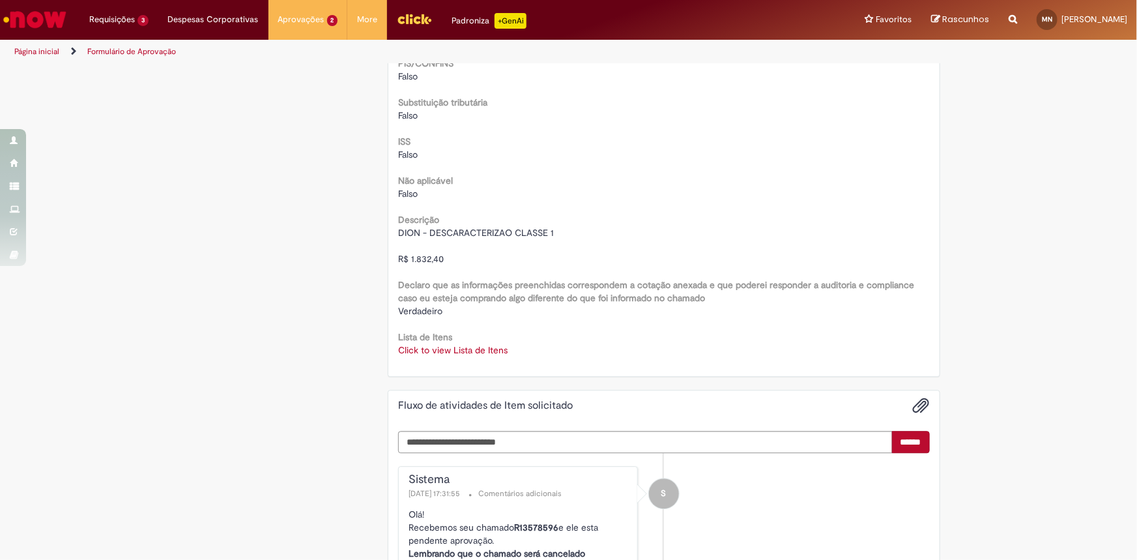
click at [440, 349] on link "Click to view Lista de Itens" at bounding box center [452, 350] width 109 height 12
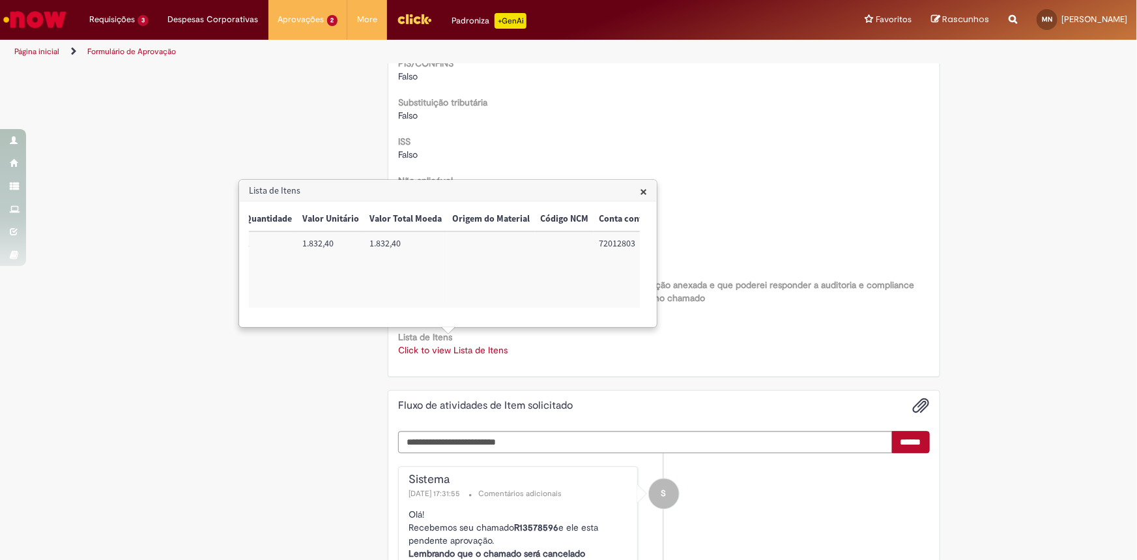
scroll to position [0, 539]
click at [412, 243] on td "72012803" at bounding box center [429, 269] width 69 height 76
click at [604, 245] on td "BR53UQLT07" at bounding box center [605, 269] width 83 height 76
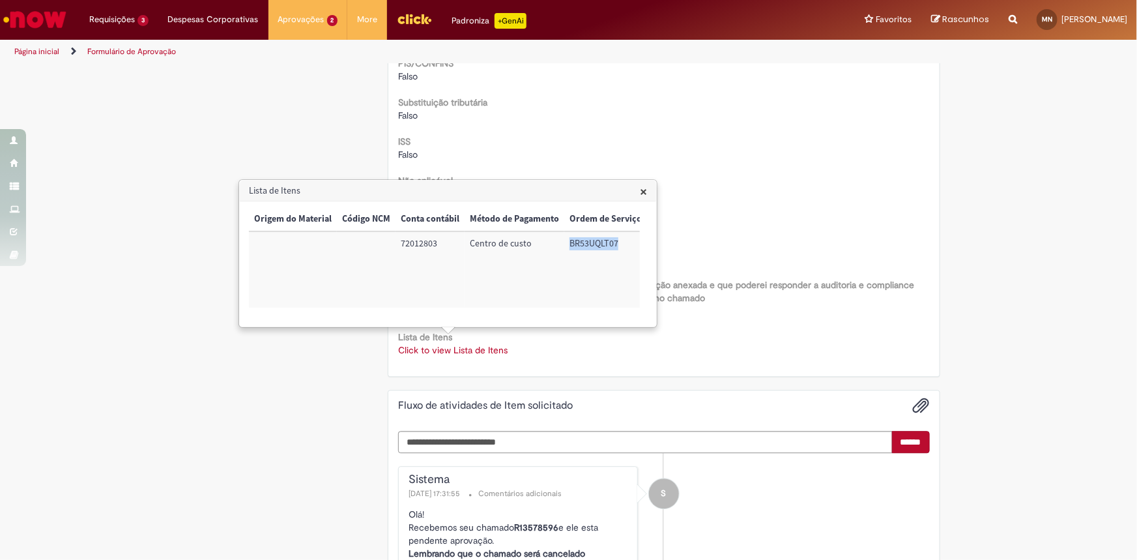
click at [644, 193] on span "×" at bounding box center [643, 191] width 7 height 18
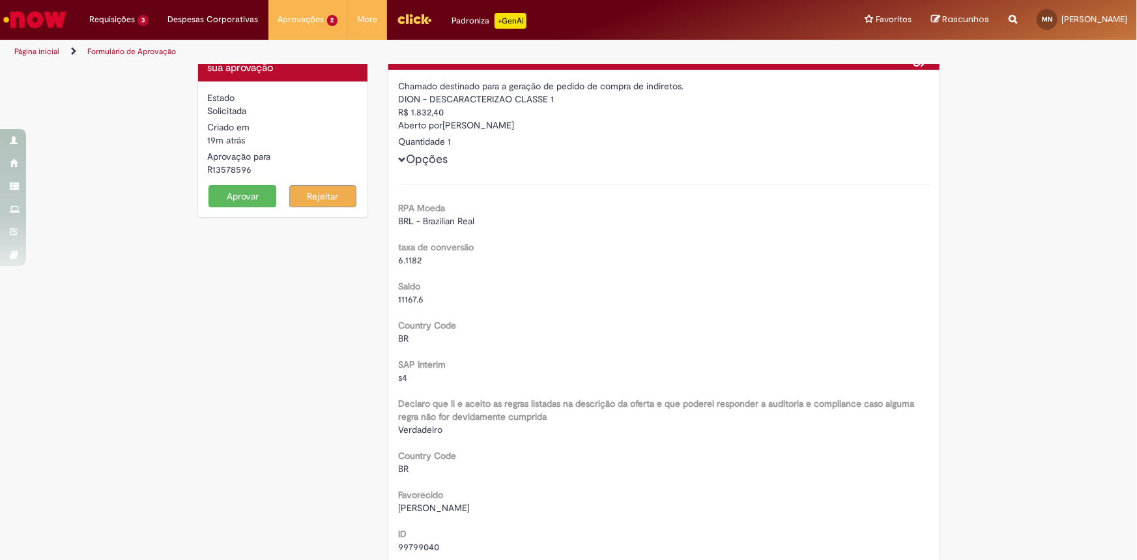
scroll to position [0, 0]
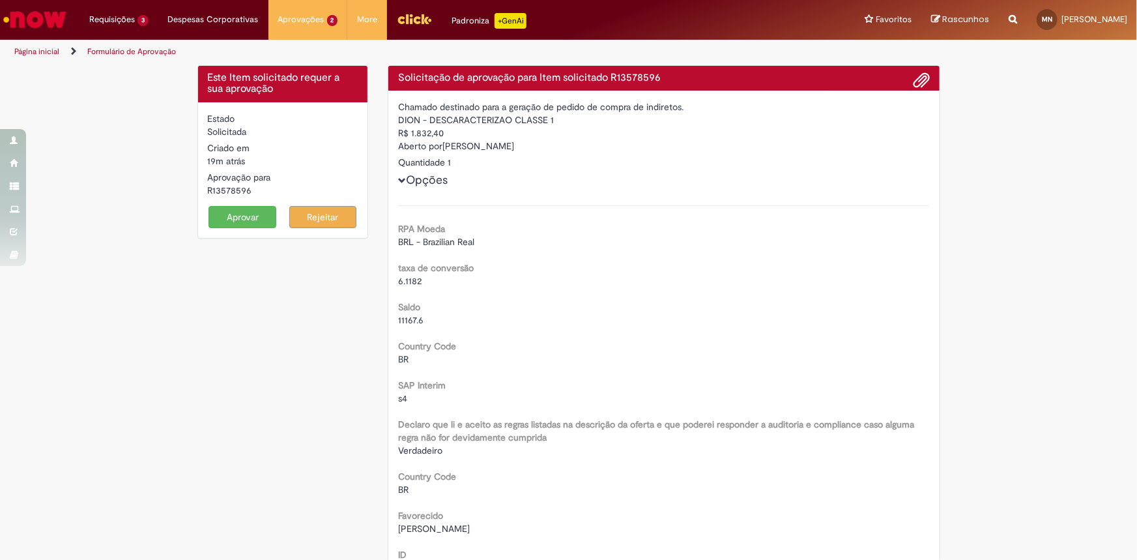
click at [242, 222] on button "Aprovar" at bounding box center [242, 217] width 68 height 22
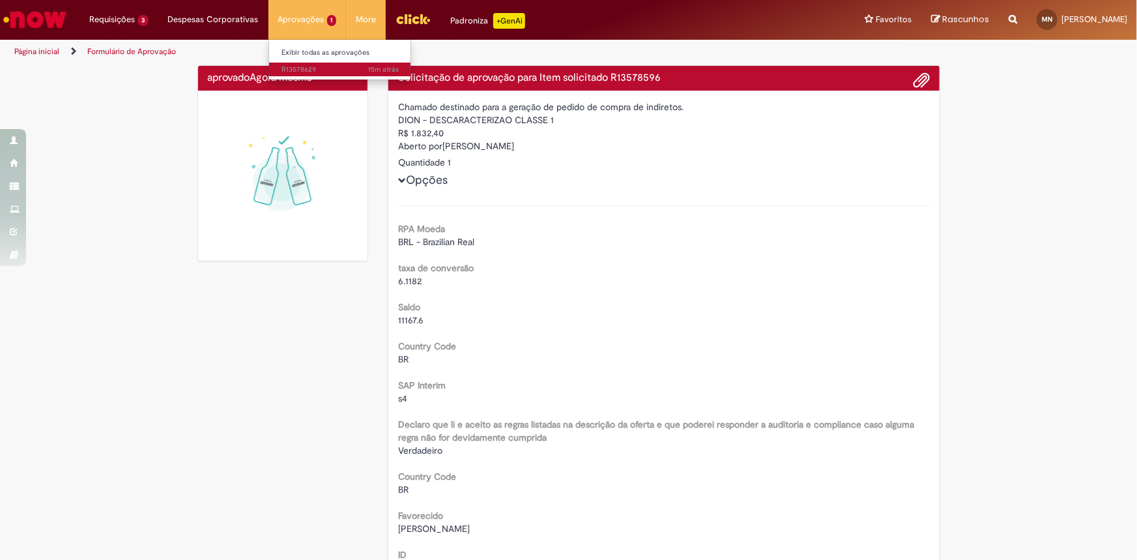
click at [315, 67] on span "15m atrás 15 minutos atrás R13578629" at bounding box center [340, 69] width 117 height 10
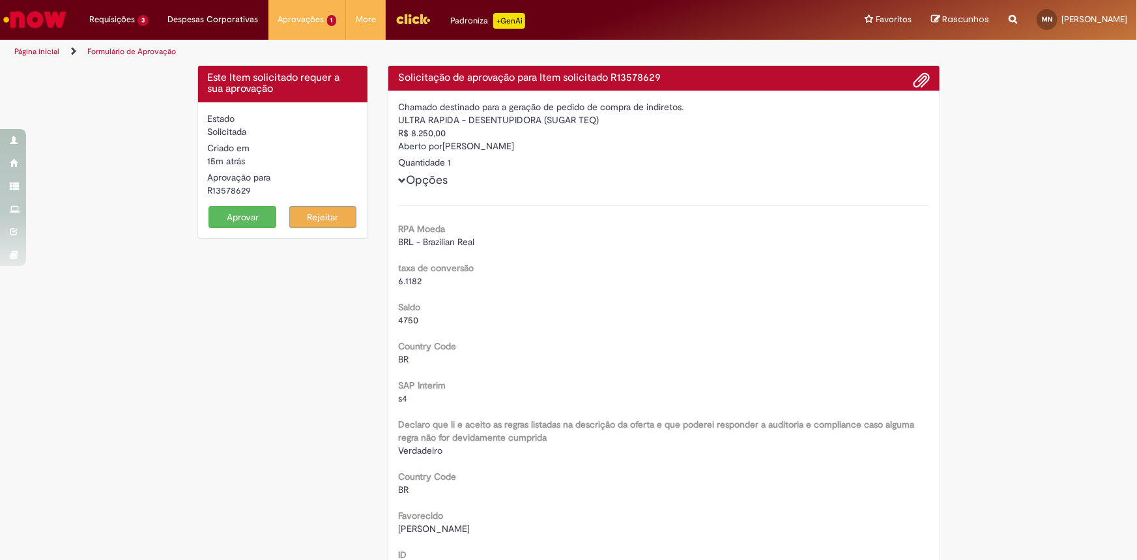
click at [223, 193] on div "R13578629" at bounding box center [283, 190] width 150 height 13
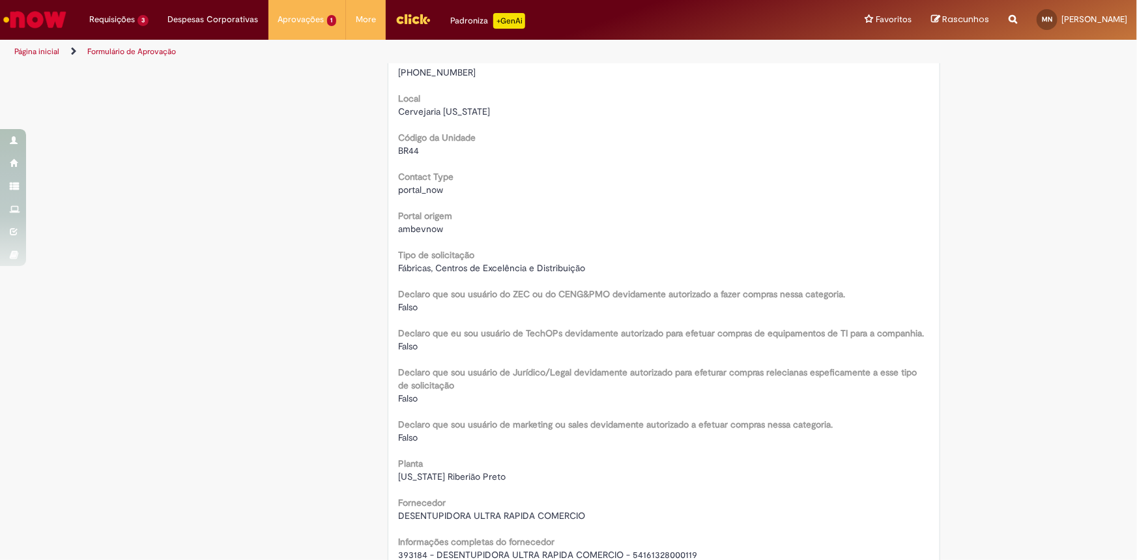
scroll to position [769, 0]
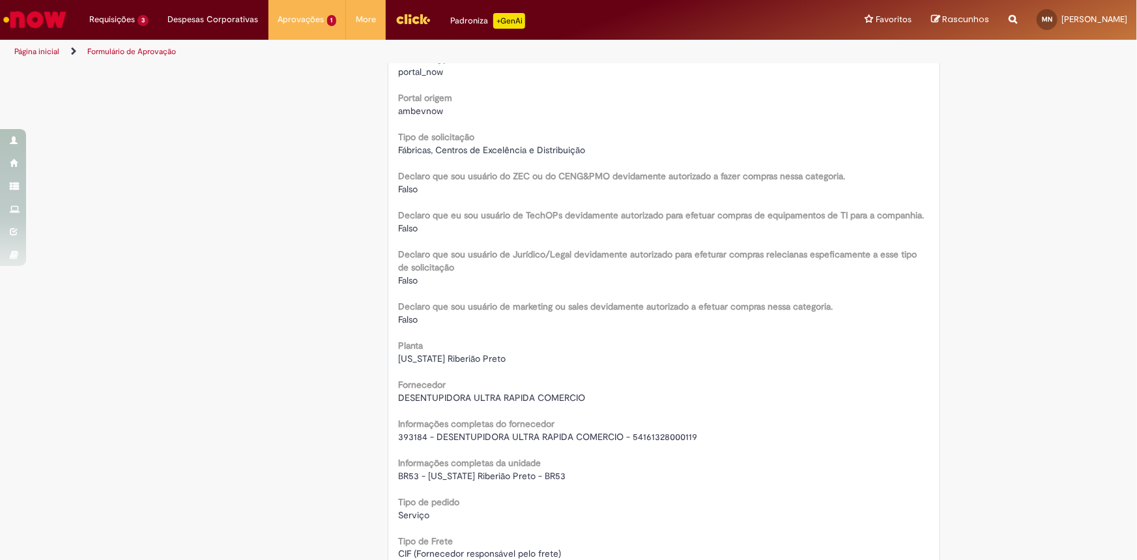
click at [459, 434] on span "393184 - DESENTUPIDORA ULTRA RAPIDA COMERCIO - 54161328000119" at bounding box center [547, 437] width 299 height 12
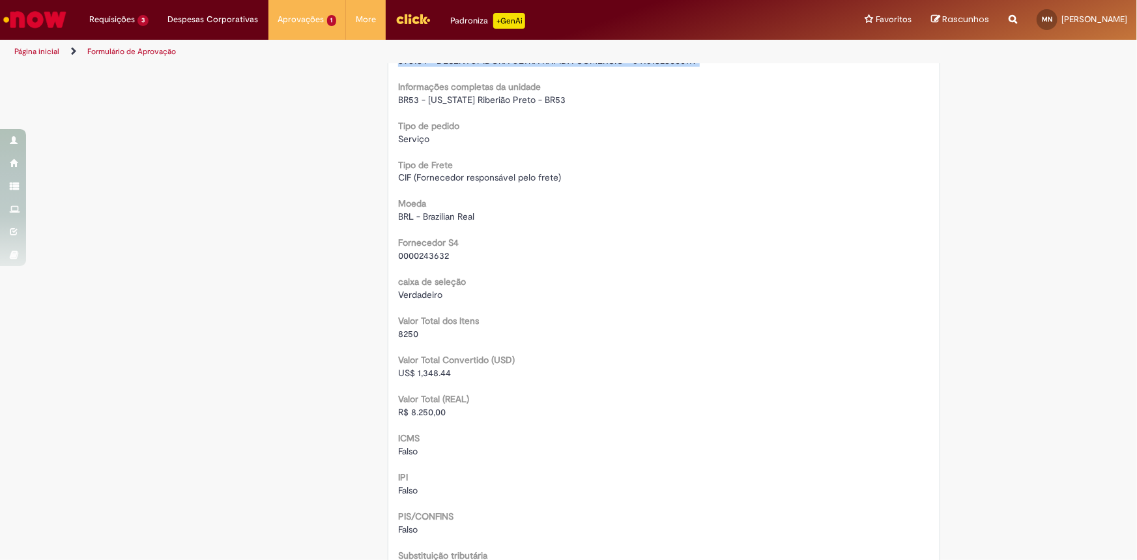
scroll to position [1184, 0]
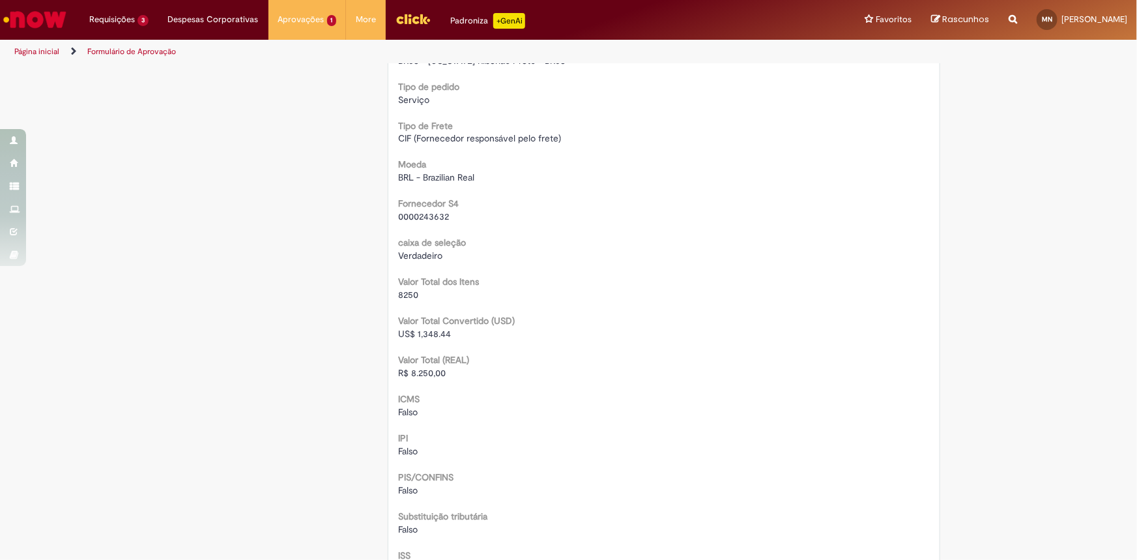
click at [427, 369] on span "R$ 8.250,00" at bounding box center [422, 373] width 48 height 12
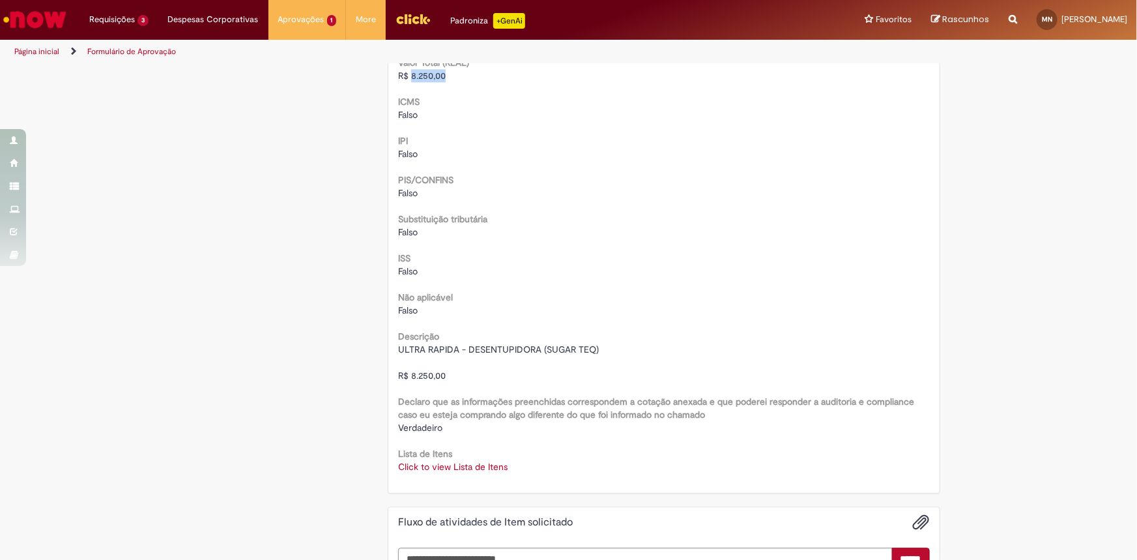
scroll to position [1540, 0]
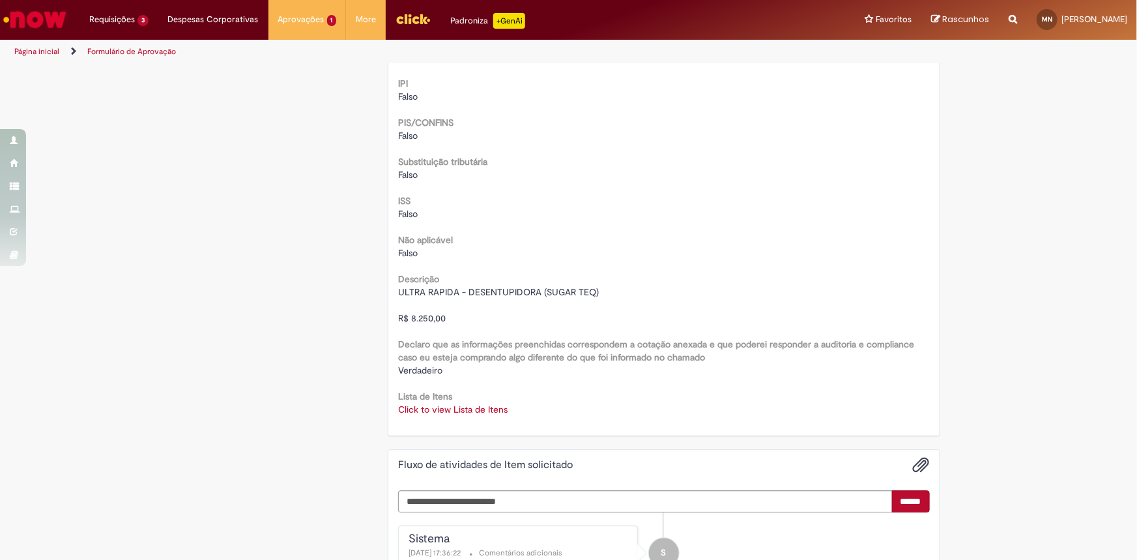
click at [439, 410] on link "Click to view Lista de Itens" at bounding box center [452, 409] width 109 height 12
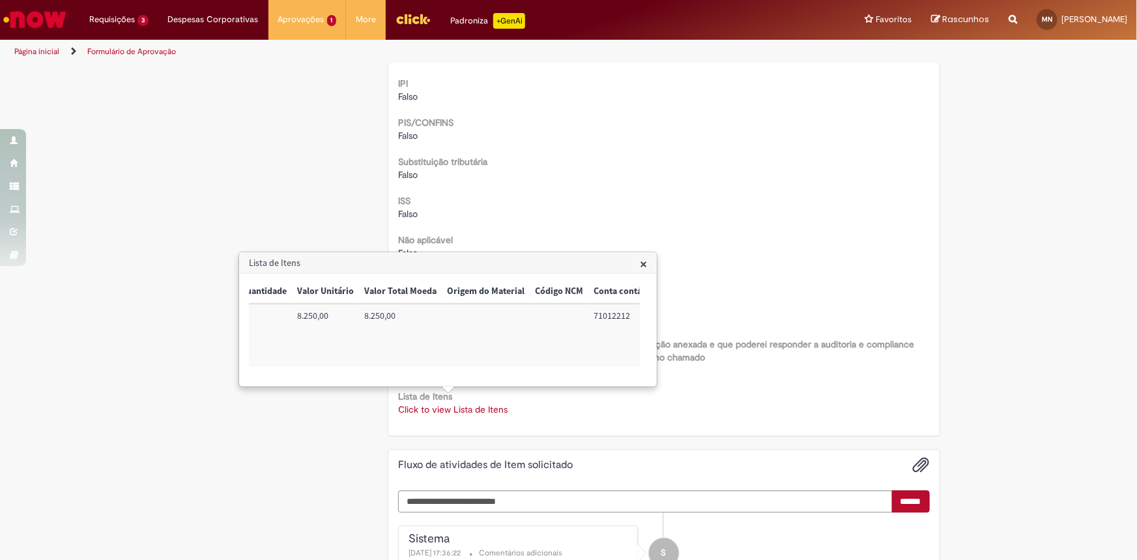
scroll to position [0, 534]
click at [422, 312] on td "71012212" at bounding box center [429, 335] width 69 height 63
click at [592, 315] on td "BR53UVEF01" at bounding box center [605, 335] width 83 height 63
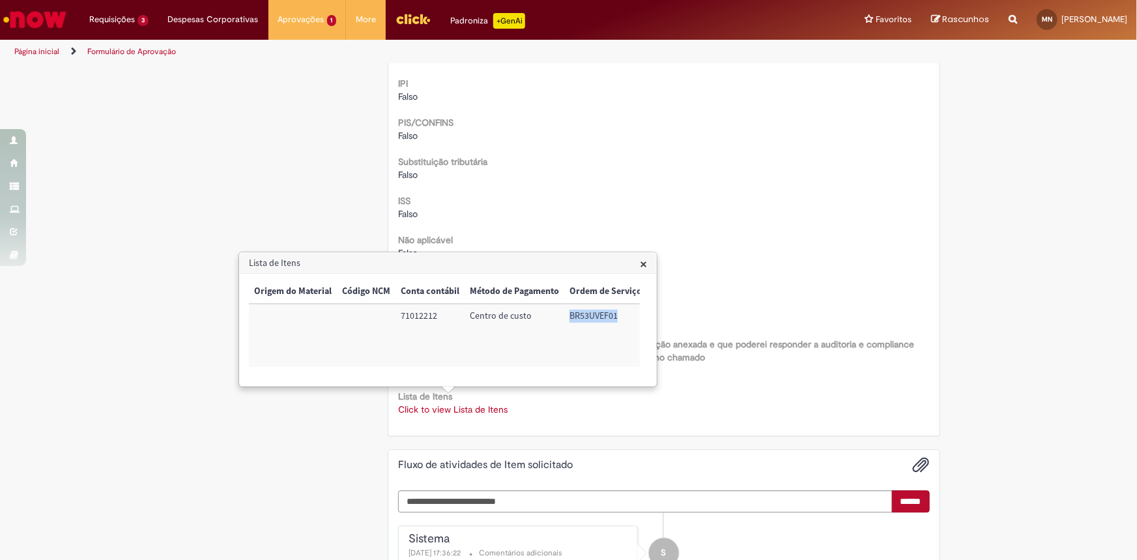
click at [645, 264] on span "×" at bounding box center [643, 264] width 7 height 18
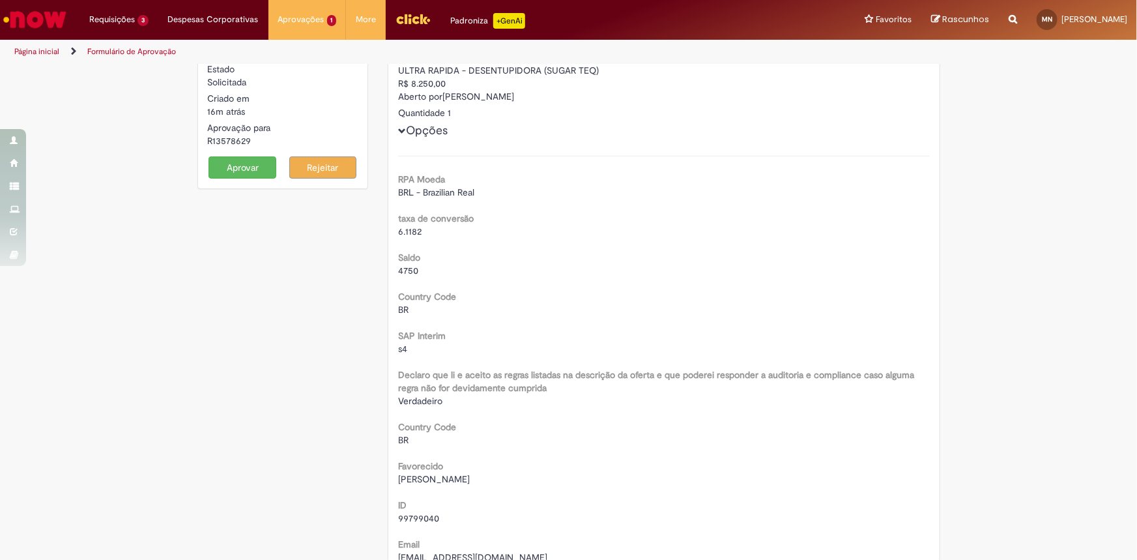
scroll to position [0, 0]
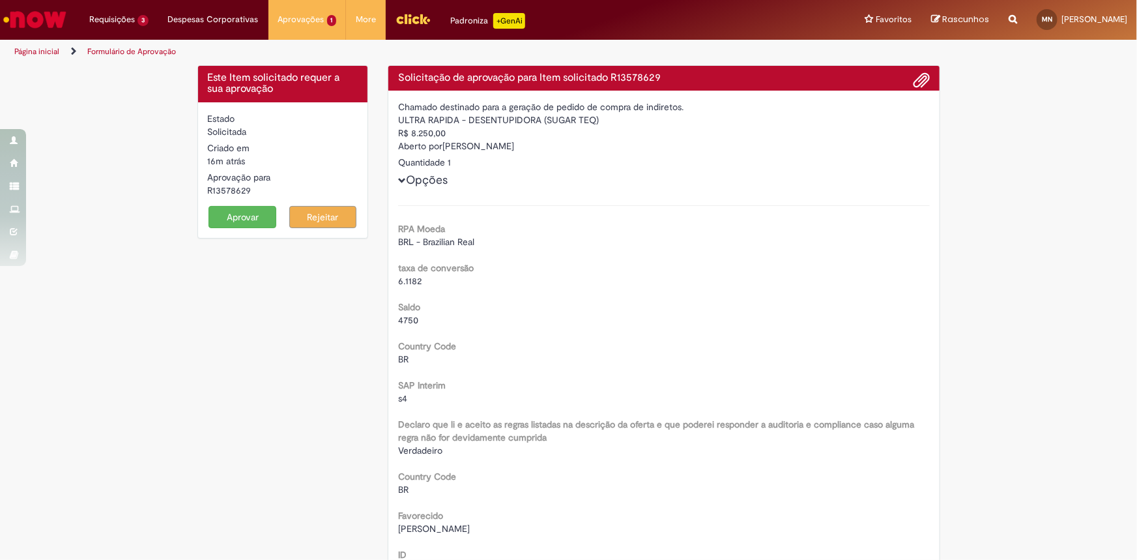
click at [242, 215] on button "Aprovar" at bounding box center [242, 217] width 68 height 22
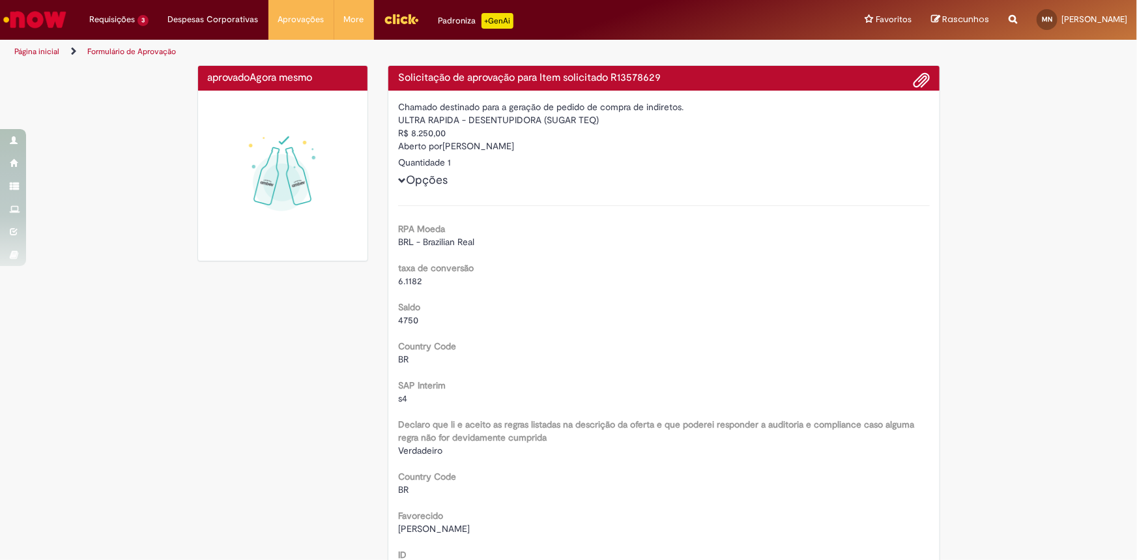
click at [51, 19] on img "Ir para a Homepage" at bounding box center [34, 20] width 67 height 26
